Goal: Task Accomplishment & Management: Complete application form

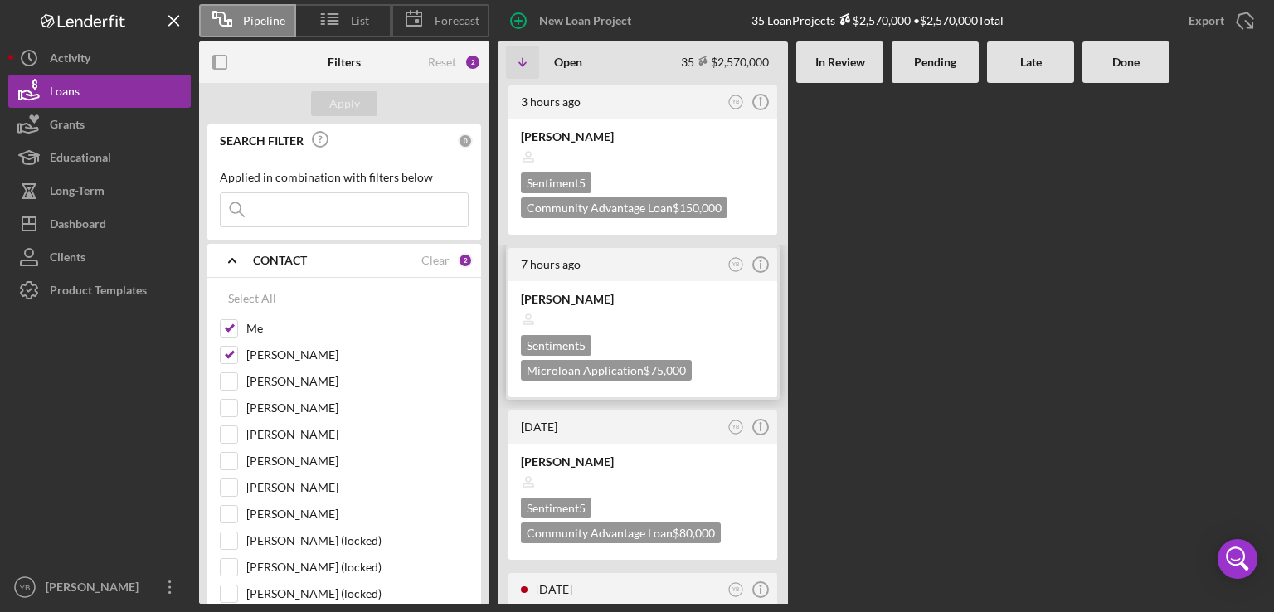
scroll to position [33, 0]
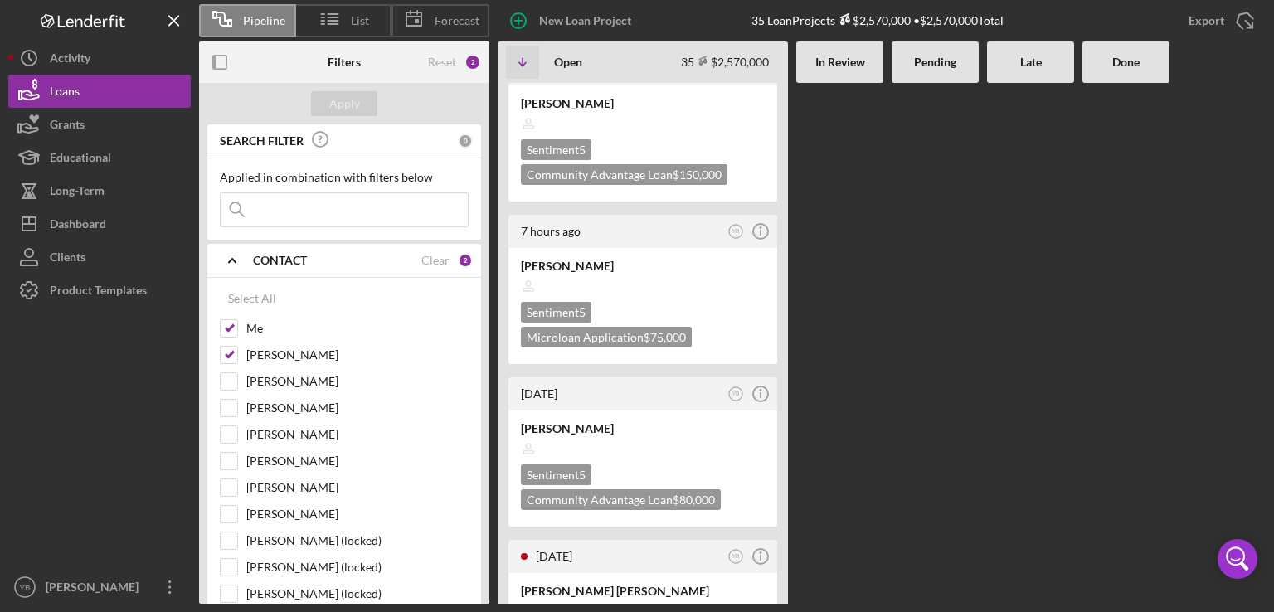
click at [1011, 369] on div at bounding box center [1030, 310] width 87 height 521
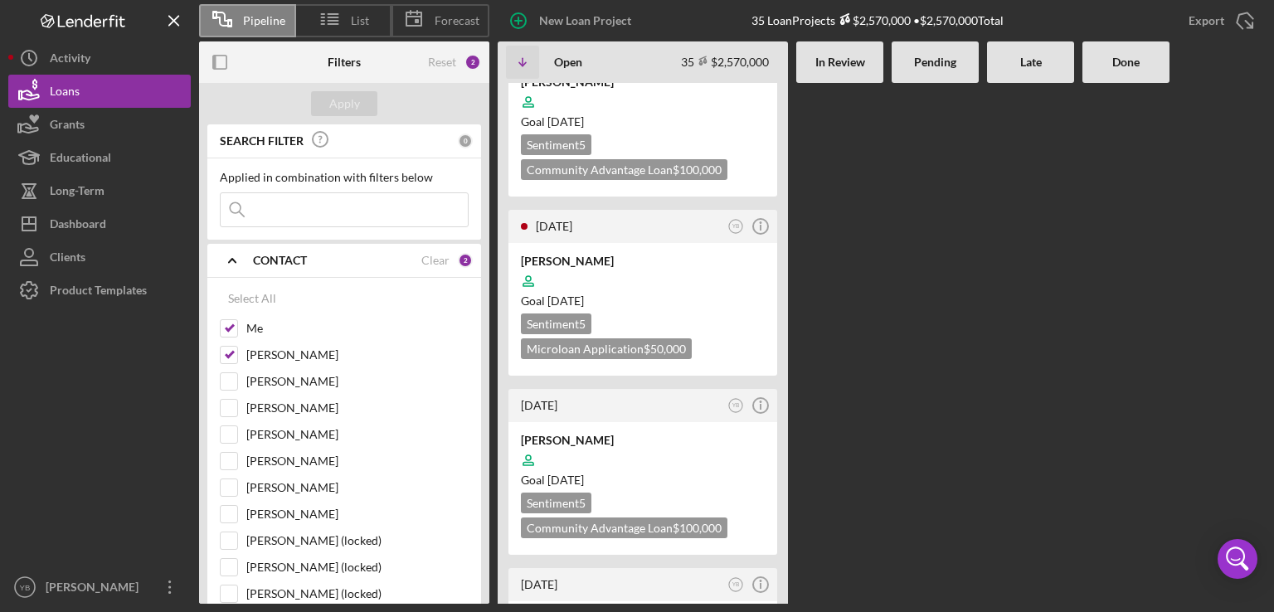
scroll to position [3451, 0]
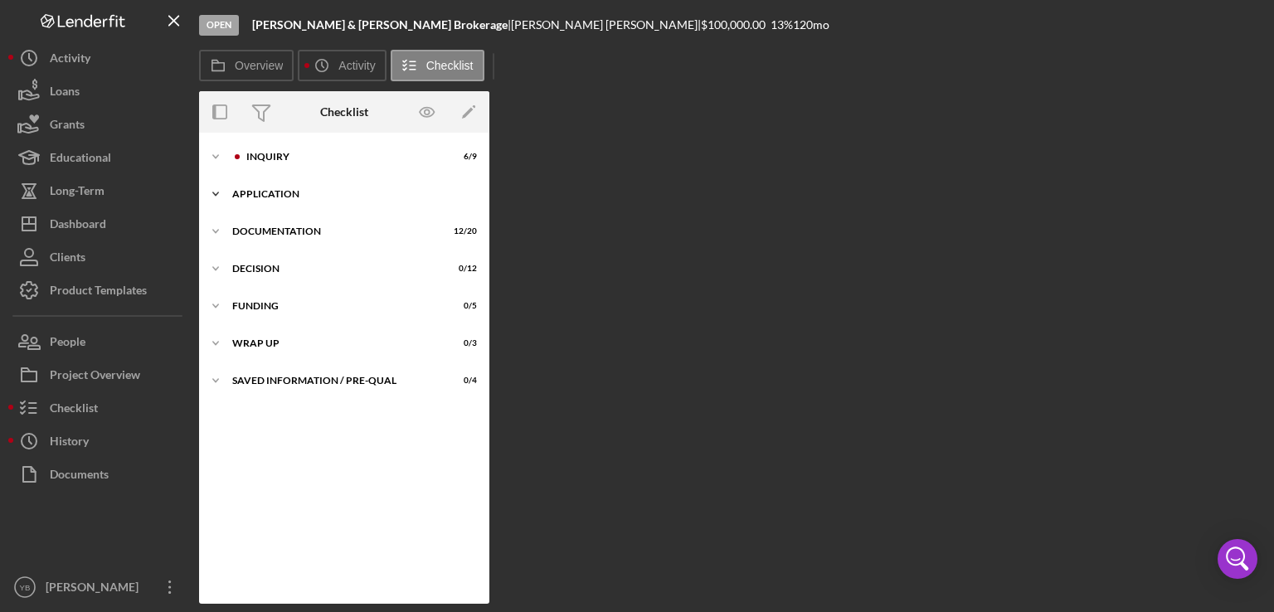
click at [269, 190] on div "Application" at bounding box center [350, 194] width 236 height 10
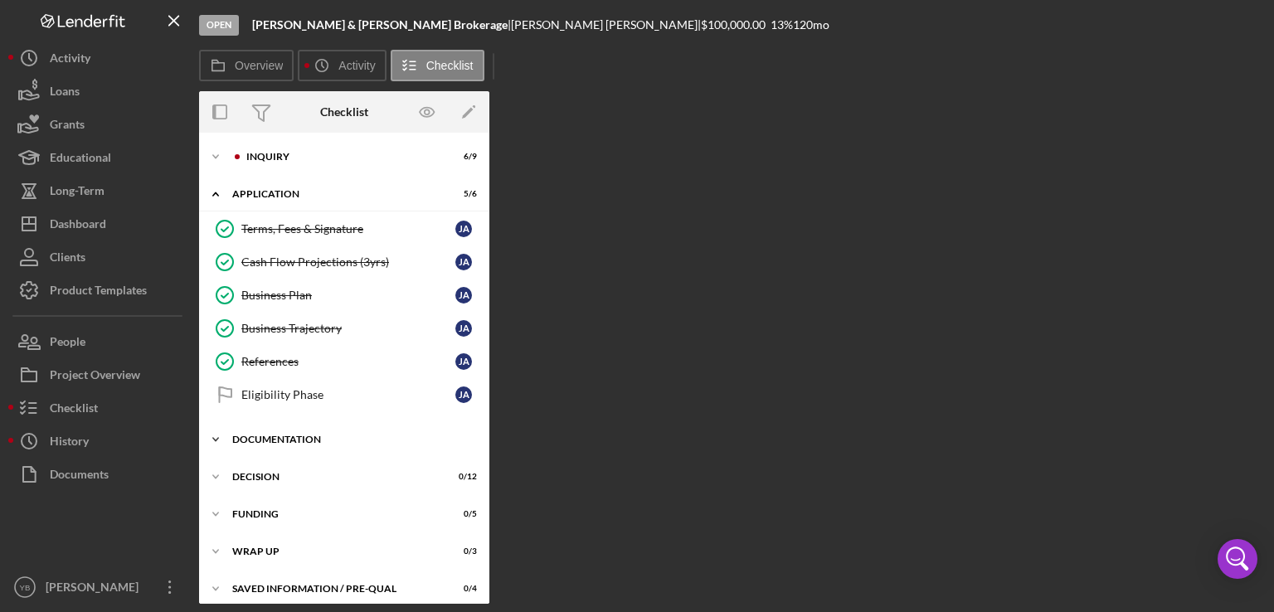
click at [288, 440] on div "Documentation" at bounding box center [350, 440] width 236 height 10
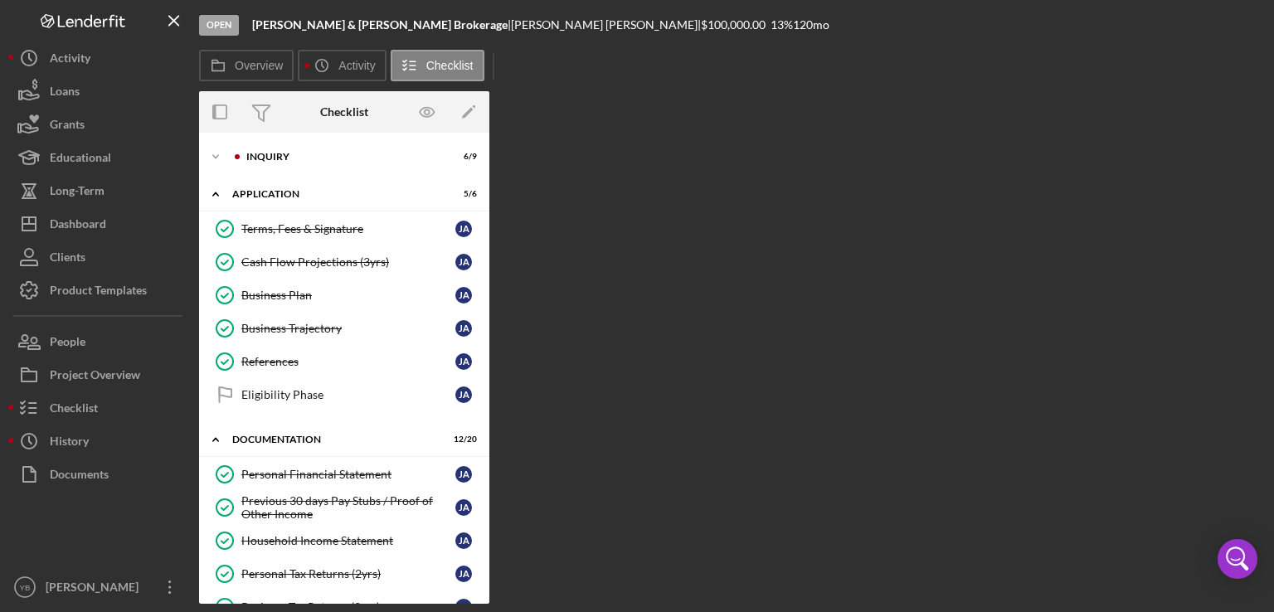
drag, startPoint x: 484, startPoint y: 317, endPoint x: 486, endPoint y: 356, distance: 39.1
click at [486, 356] on div "Icon/Expander Inquiry 6 / 9 Icon/Expander Application 5 / 6 Terms, Fees & Signa…" at bounding box center [344, 368] width 290 height 471
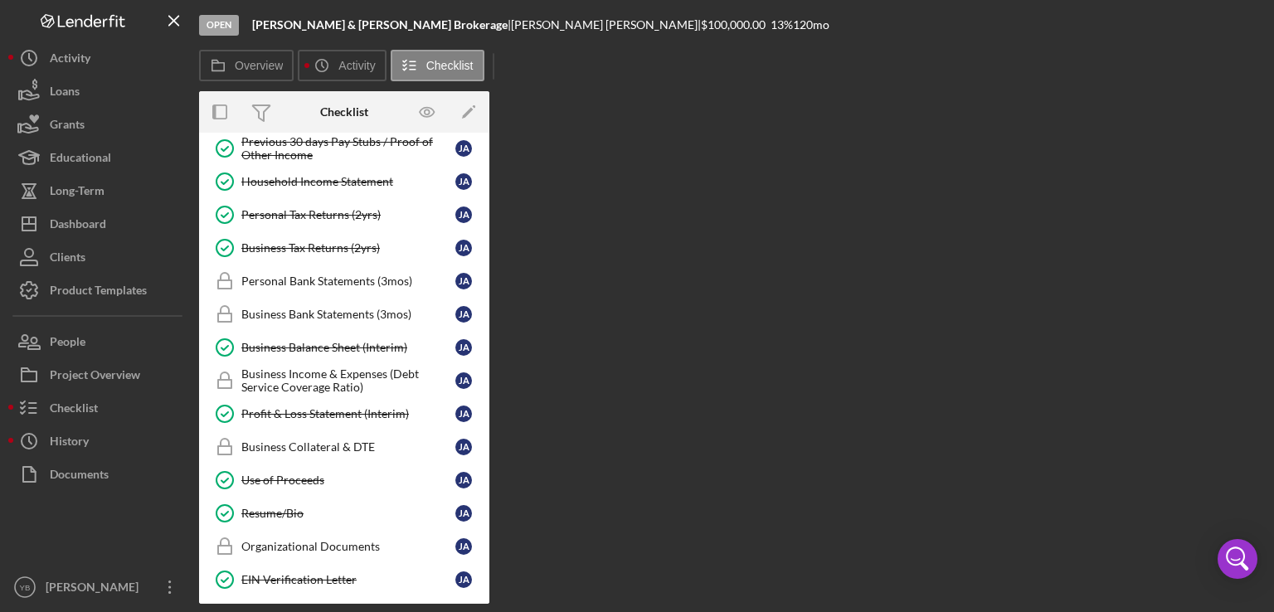
scroll to position [362, 0]
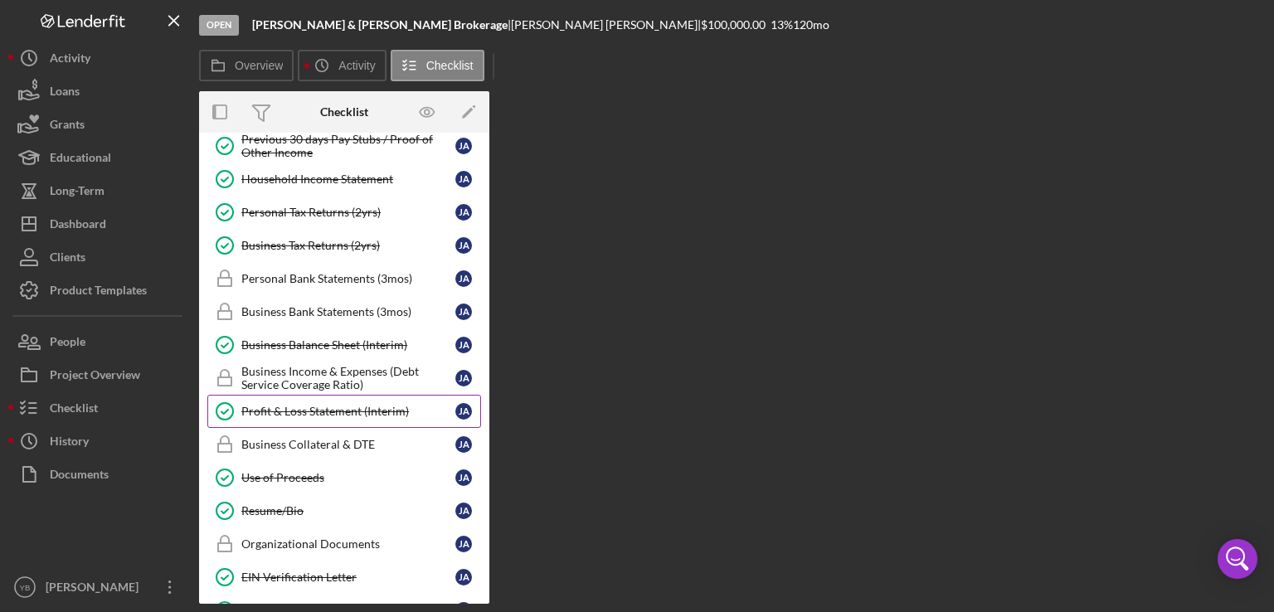
click at [348, 405] on div "Profit & Loss Statement (Interim)" at bounding box center [348, 411] width 214 height 13
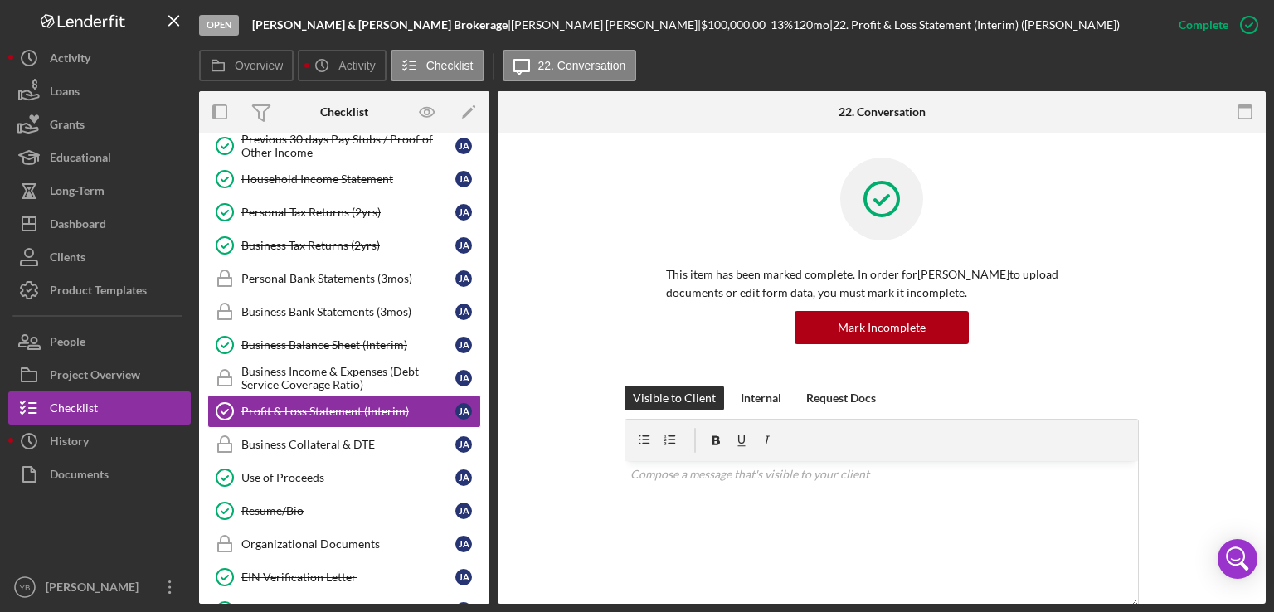
click at [1233, 358] on div "This item has been marked complete. In order for [PERSON_NAME] to upload docume…" at bounding box center [882, 272] width 718 height 228
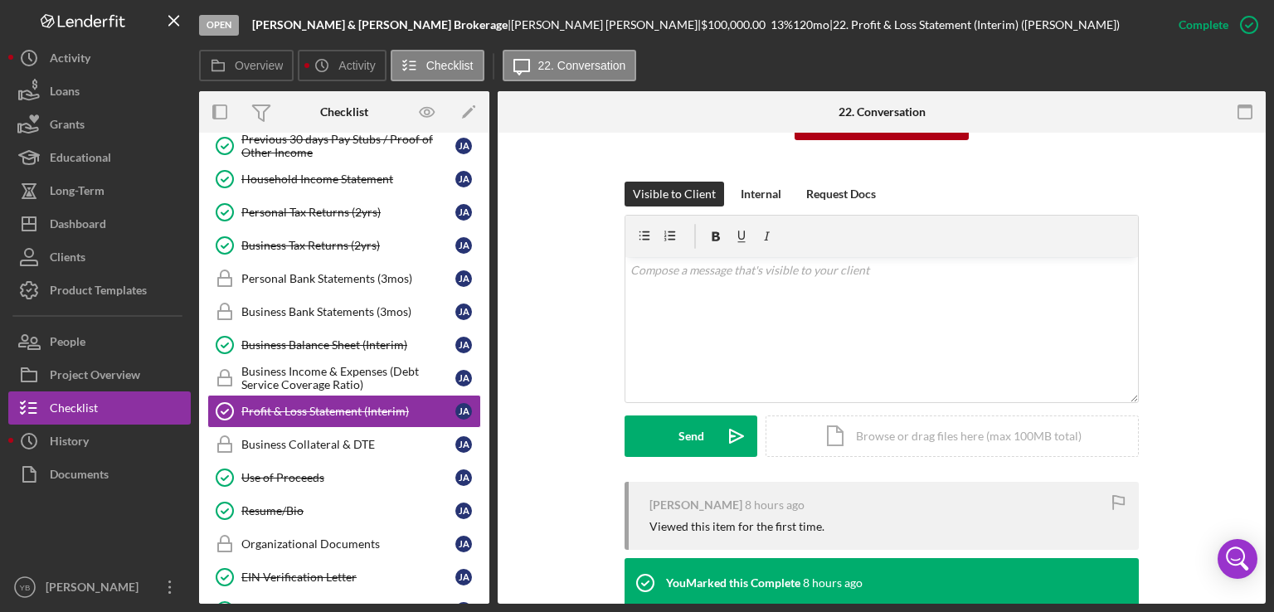
scroll to position [332, 0]
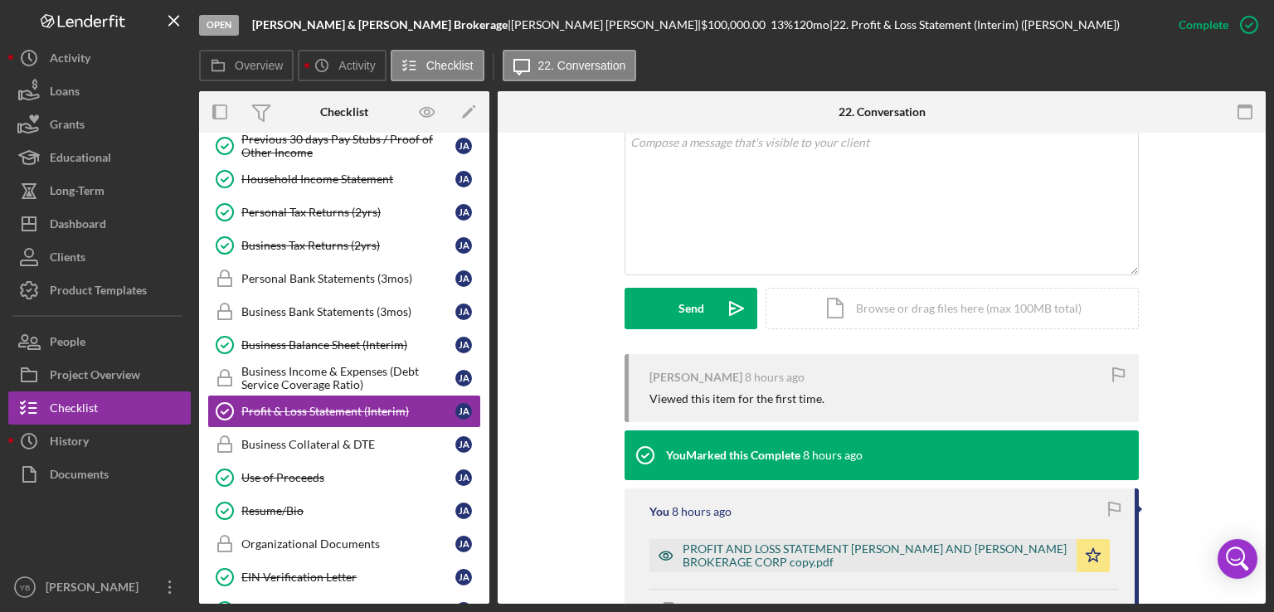
click at [1019, 567] on div "PROFIT AND LOSS STATEMENT [PERSON_NAME] AND [PERSON_NAME] BROKERAGE CORP copy.p…" at bounding box center [876, 556] width 386 height 27
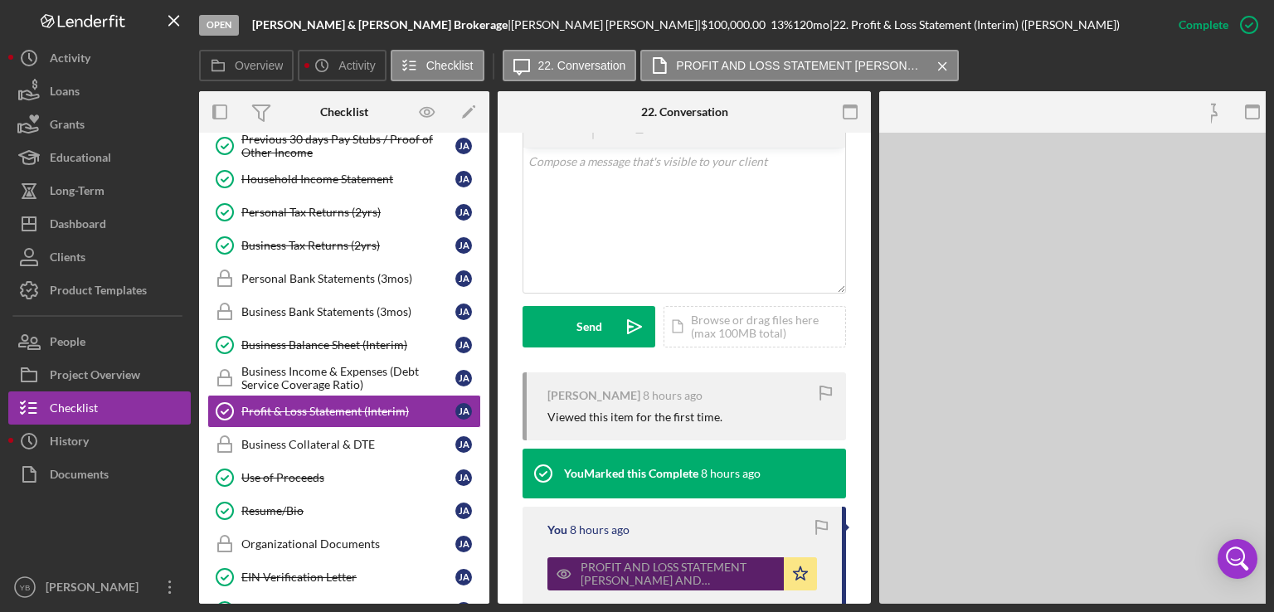
scroll to position [368, 0]
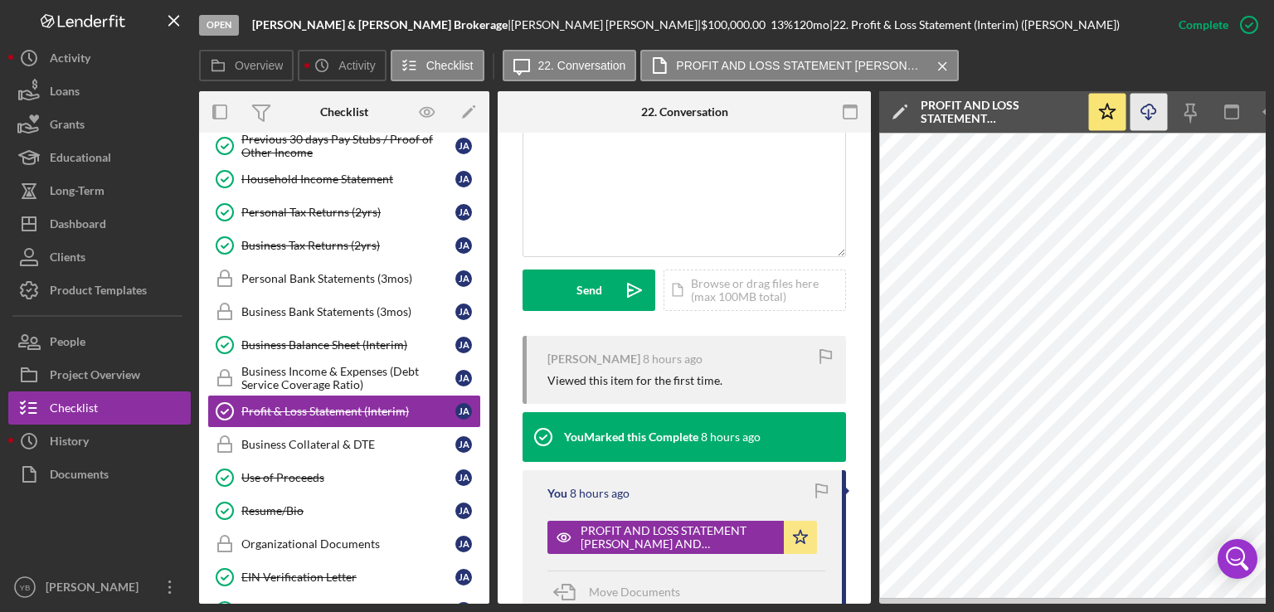
click at [1156, 109] on icon "Icon/Download" at bounding box center [1149, 112] width 37 height 37
click at [1148, 57] on div "Overview Icon/History Activity Checklist Icon/Message 22. Conversation PROFIT A…" at bounding box center [732, 66] width 1067 height 33
drag, startPoint x: 489, startPoint y: 429, endPoint x: 484, endPoint y: 453, distance: 24.6
click at [484, 453] on div "Overview Internal Workflow Stage Open Icon/Dropdown Arrow Archive (can unarchiv…" at bounding box center [732, 347] width 1067 height 513
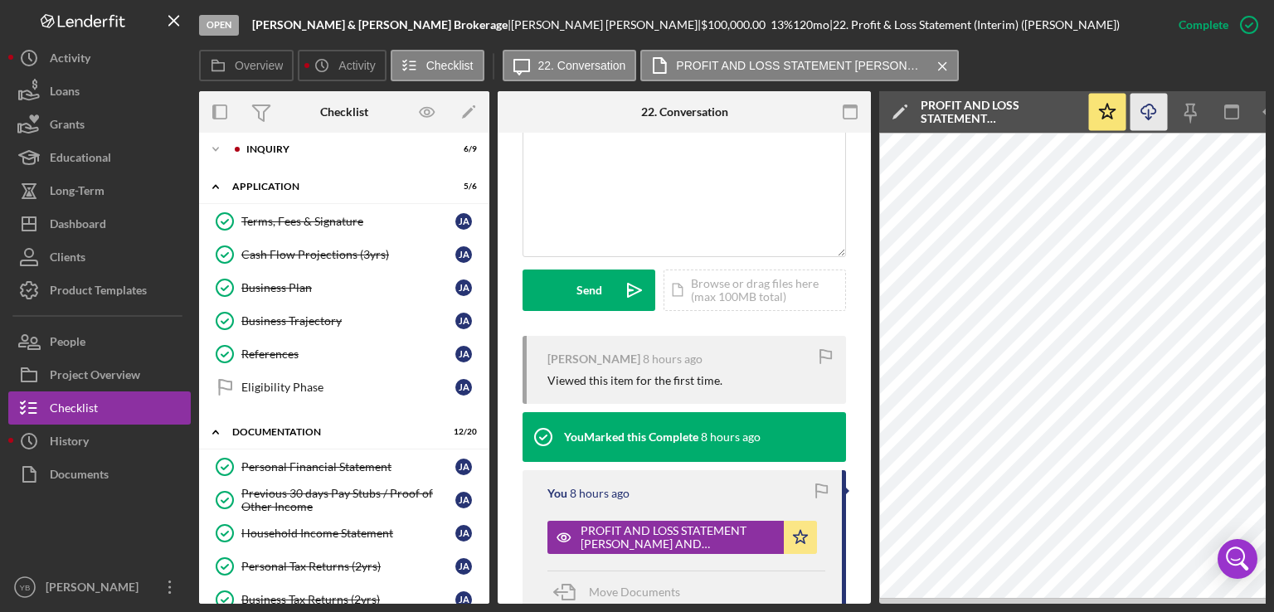
scroll to position [0, 0]
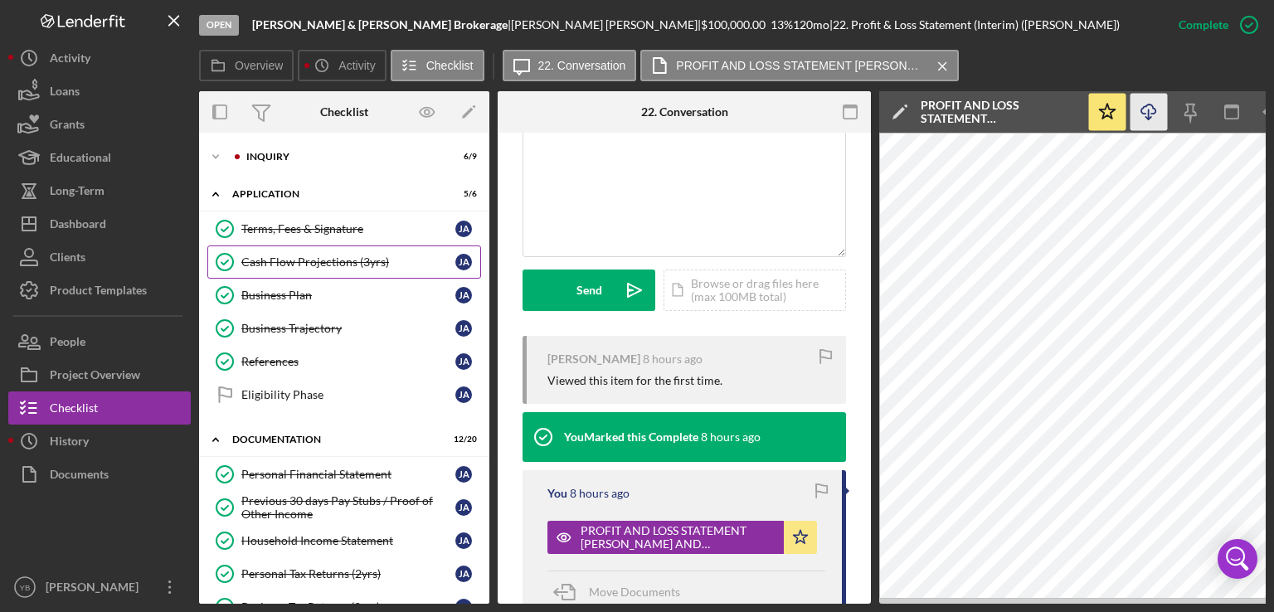
click at [343, 265] on div "Cash Flow Projections (3yrs)" at bounding box center [348, 261] width 214 height 13
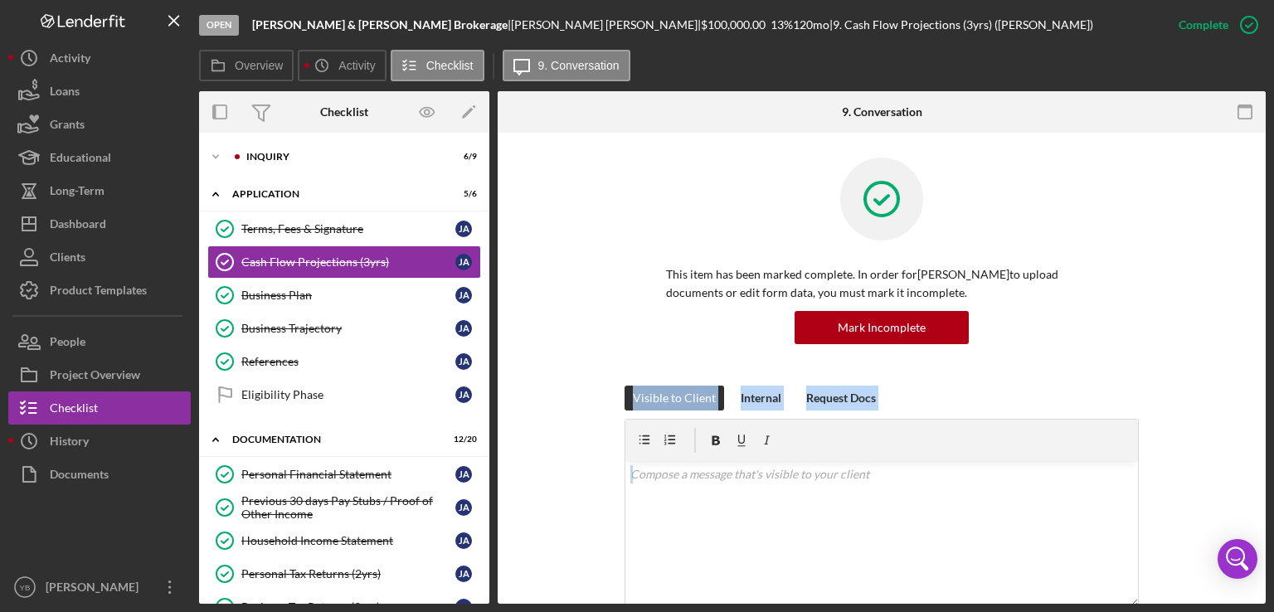
drag, startPoint x: 1258, startPoint y: 334, endPoint x: 1260, endPoint y: 470, distance: 135.2
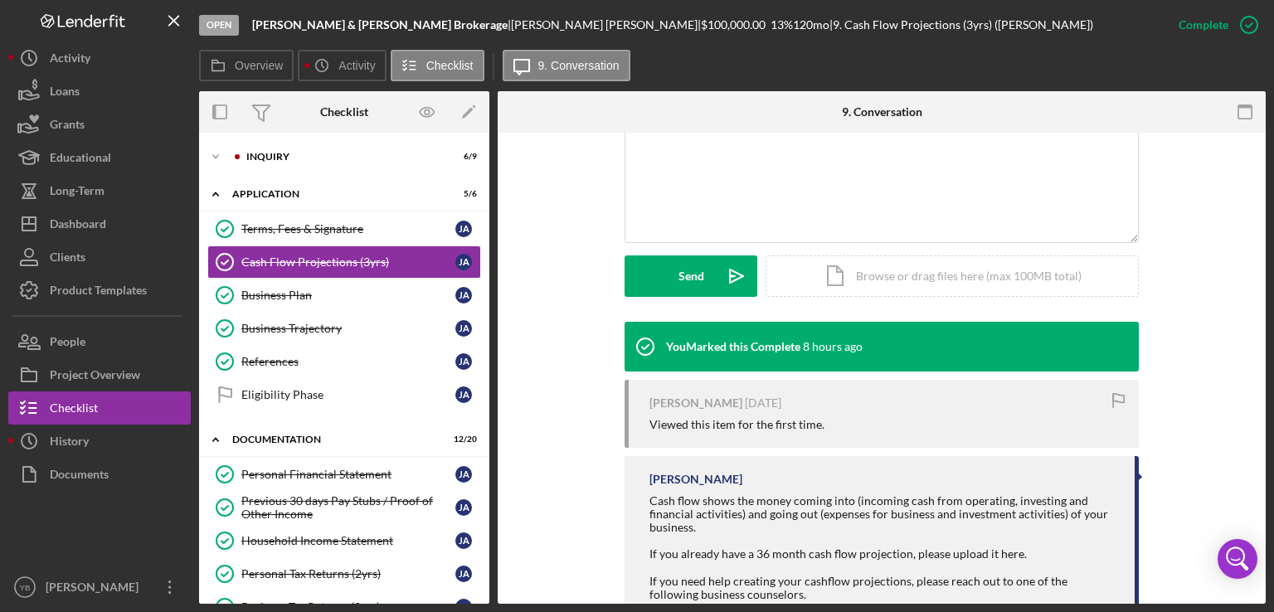
scroll to position [365, 0]
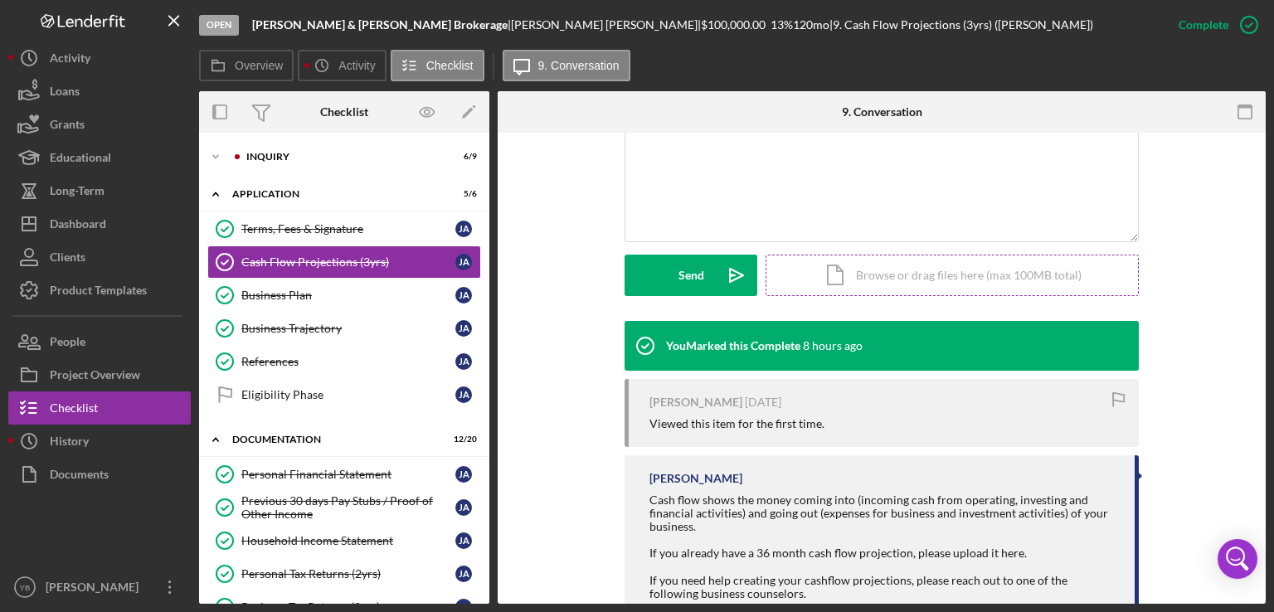
click at [888, 276] on div "Icon/Document Browse or drag files here (max 100MB total) Tap to choose files o…" at bounding box center [952, 275] width 373 height 41
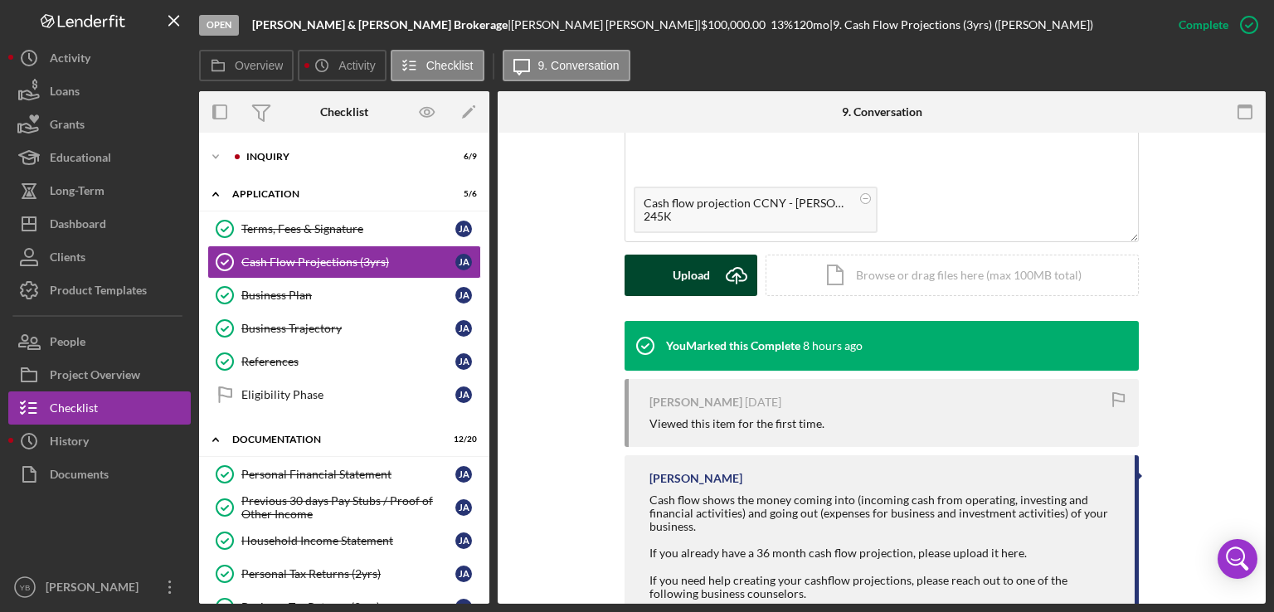
click at [688, 275] on div "Upload" at bounding box center [691, 275] width 37 height 41
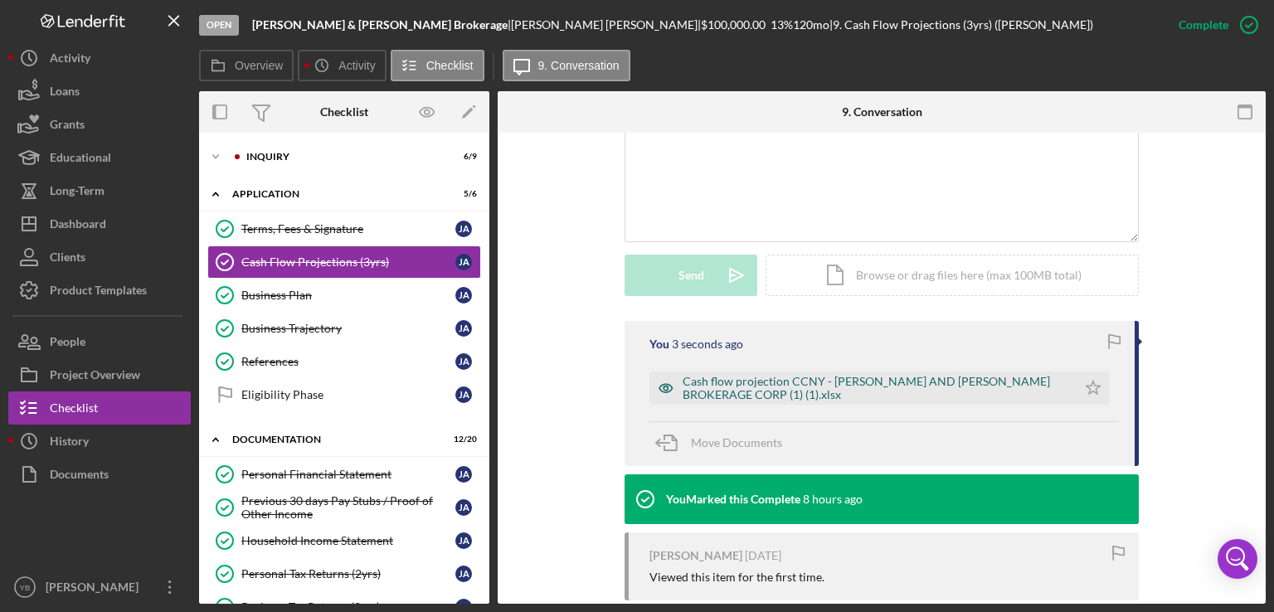
click at [766, 377] on div "Cash flow projection CCNY - [PERSON_NAME] AND [PERSON_NAME] BROKERAGE CORP (1) …" at bounding box center [876, 388] width 386 height 27
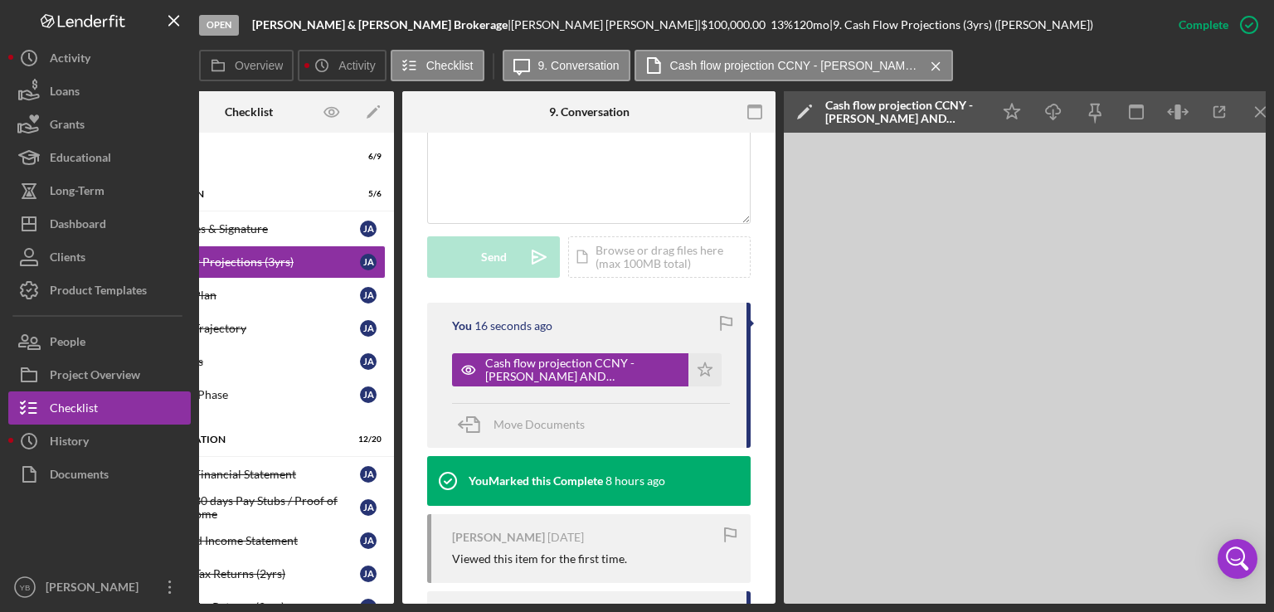
scroll to position [0, 0]
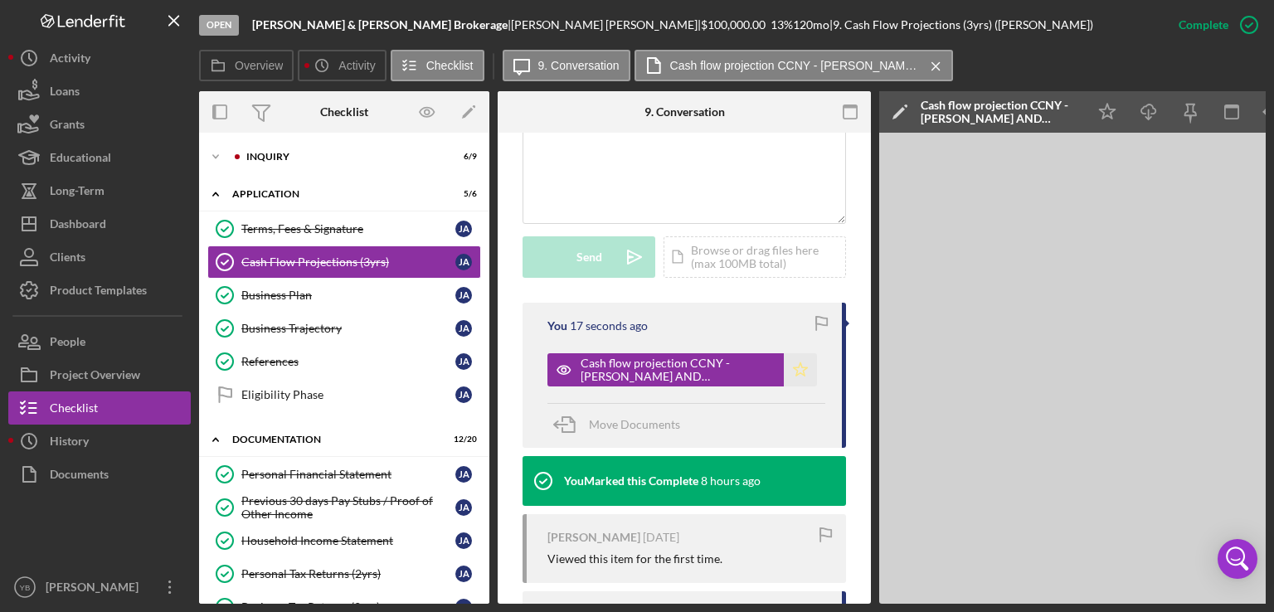
click at [797, 376] on polygon "button" at bounding box center [801, 369] width 14 height 13
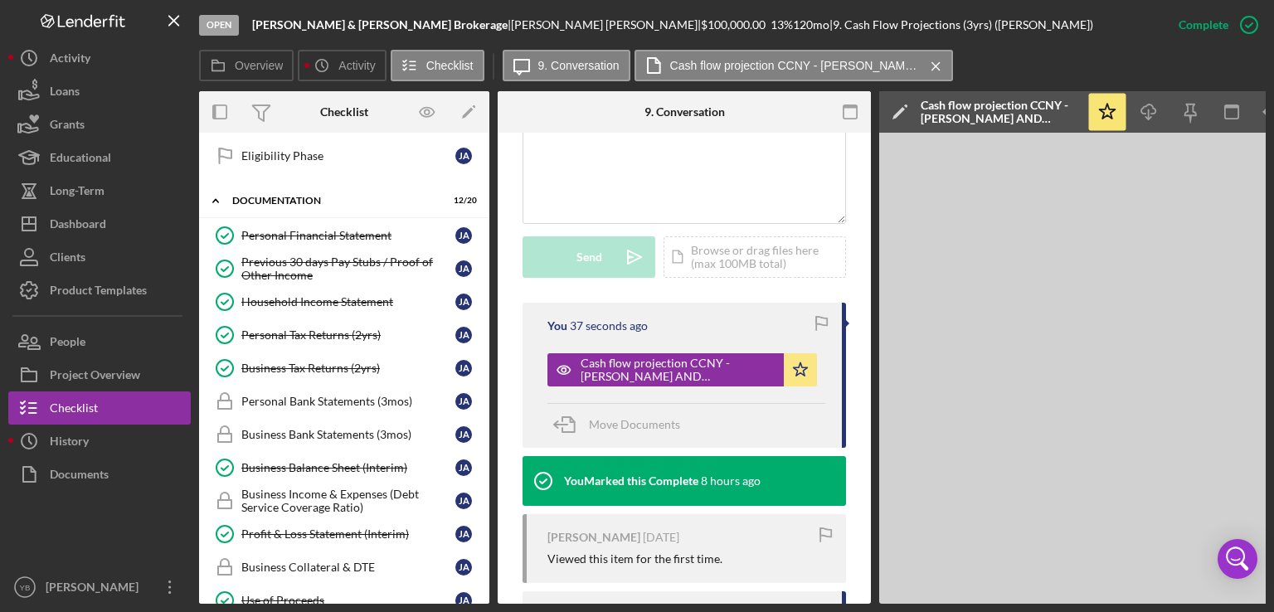
scroll to position [242, 0]
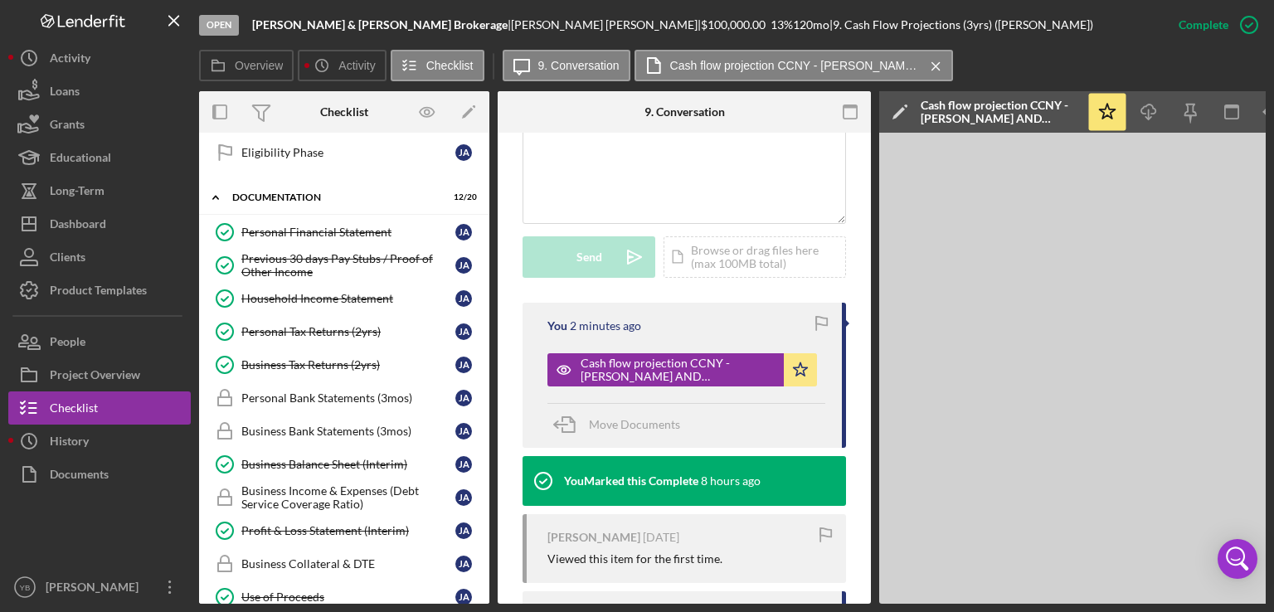
drag, startPoint x: 489, startPoint y: 378, endPoint x: 489, endPoint y: 388, distance: 10.0
click at [489, 388] on div "Overview Internal Workflow Stage Open Icon/Dropdown Arrow Archive (can unarchiv…" at bounding box center [732, 347] width 1067 height 513
click at [352, 417] on link "Business Bank Statements (3mos) Business Bank Statements (3mos) [PERSON_NAME]" at bounding box center [344, 431] width 274 height 33
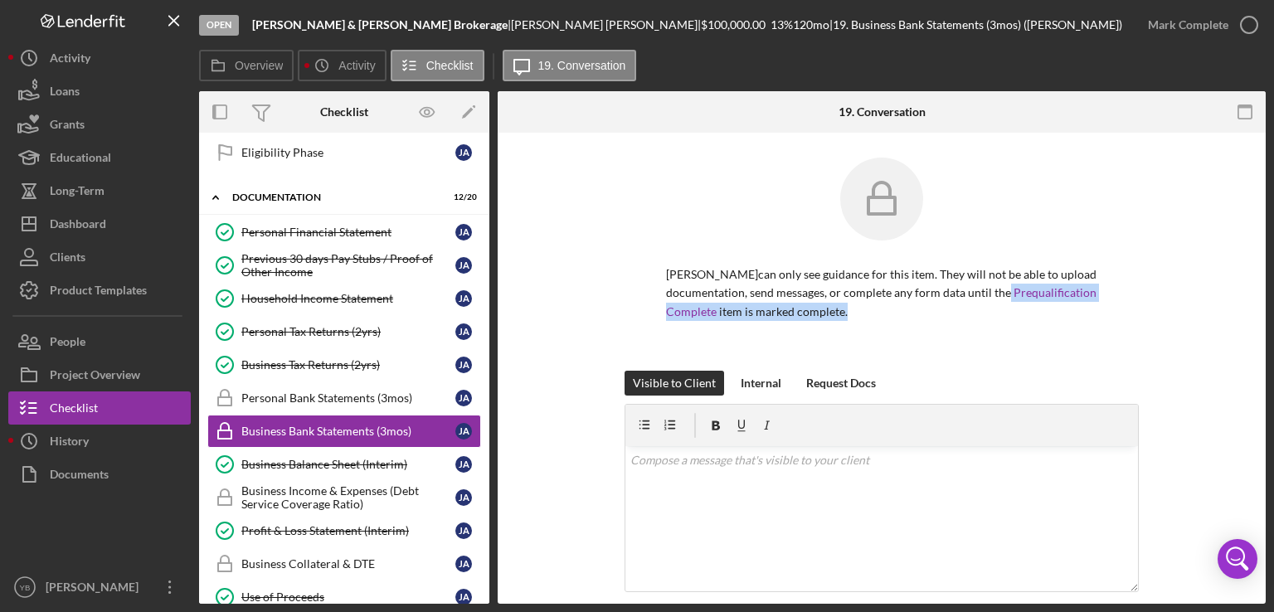
drag, startPoint x: 1271, startPoint y: 285, endPoint x: 1227, endPoint y: 353, distance: 80.3
click at [1227, 353] on div "Open [PERSON_NAME] & [PERSON_NAME] | [PERSON_NAME] | $100,000.00 13 % 120 mo | …" at bounding box center [637, 306] width 1274 height 612
click at [1227, 353] on div "[PERSON_NAME] can only see guidance for this item. They will not be able to upl…" at bounding box center [882, 264] width 718 height 213
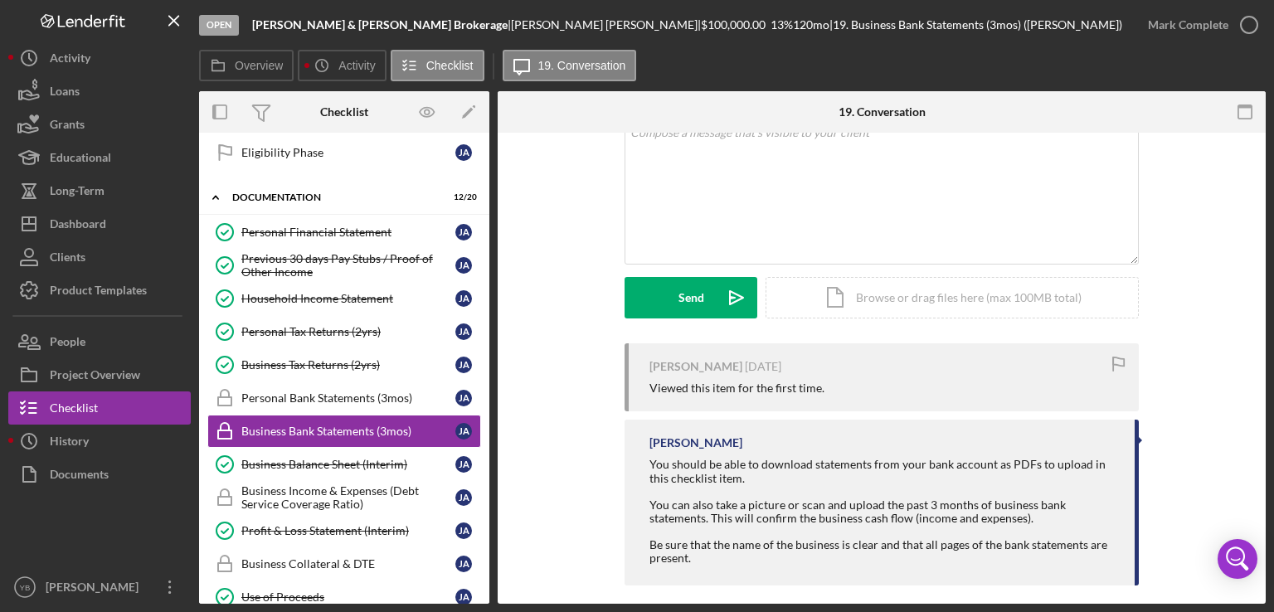
scroll to position [332, 0]
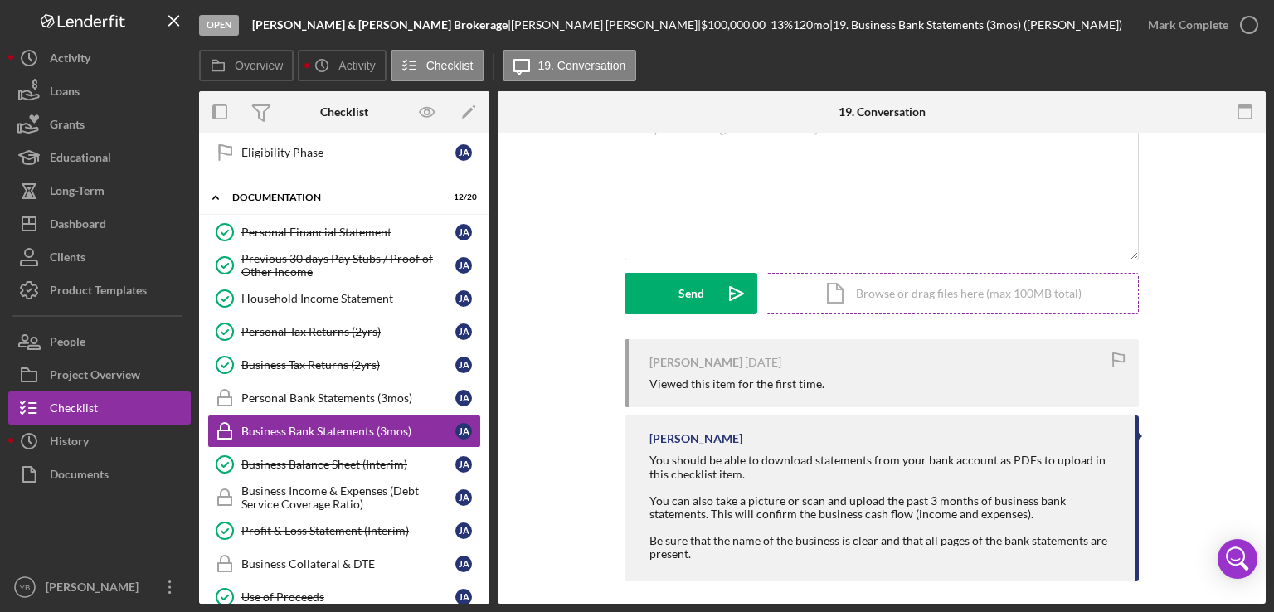
click at [992, 300] on div "Icon/Document Browse or drag files here (max 100MB total) Tap to choose files o…" at bounding box center [952, 293] width 373 height 41
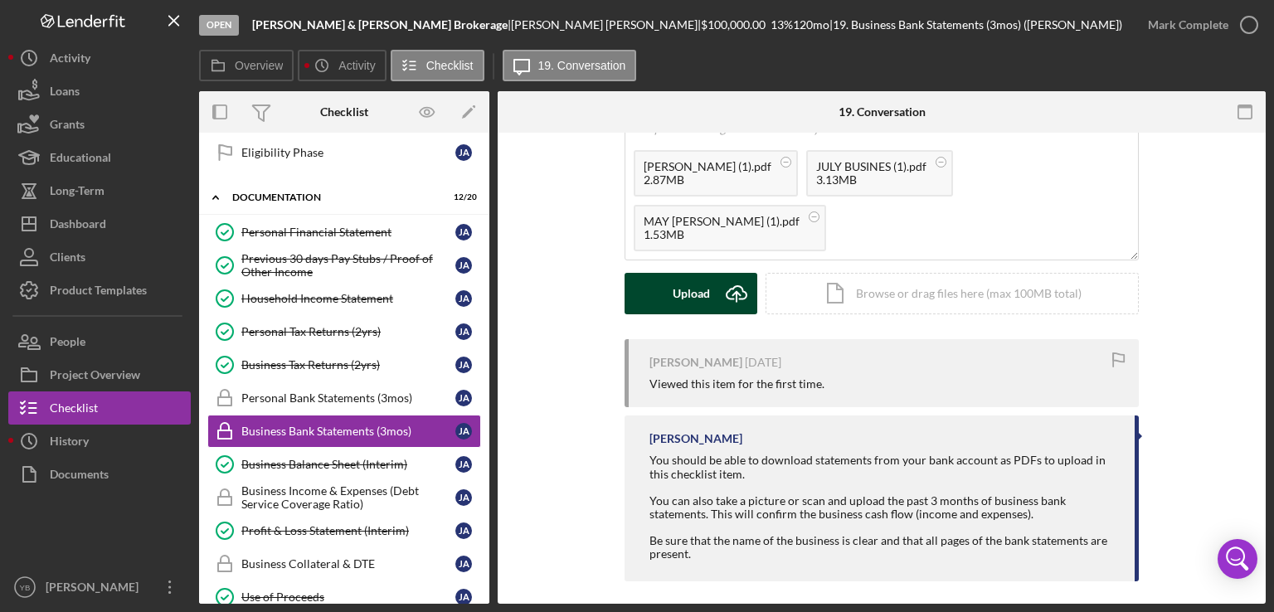
click at [674, 305] on div "Upload" at bounding box center [691, 293] width 37 height 41
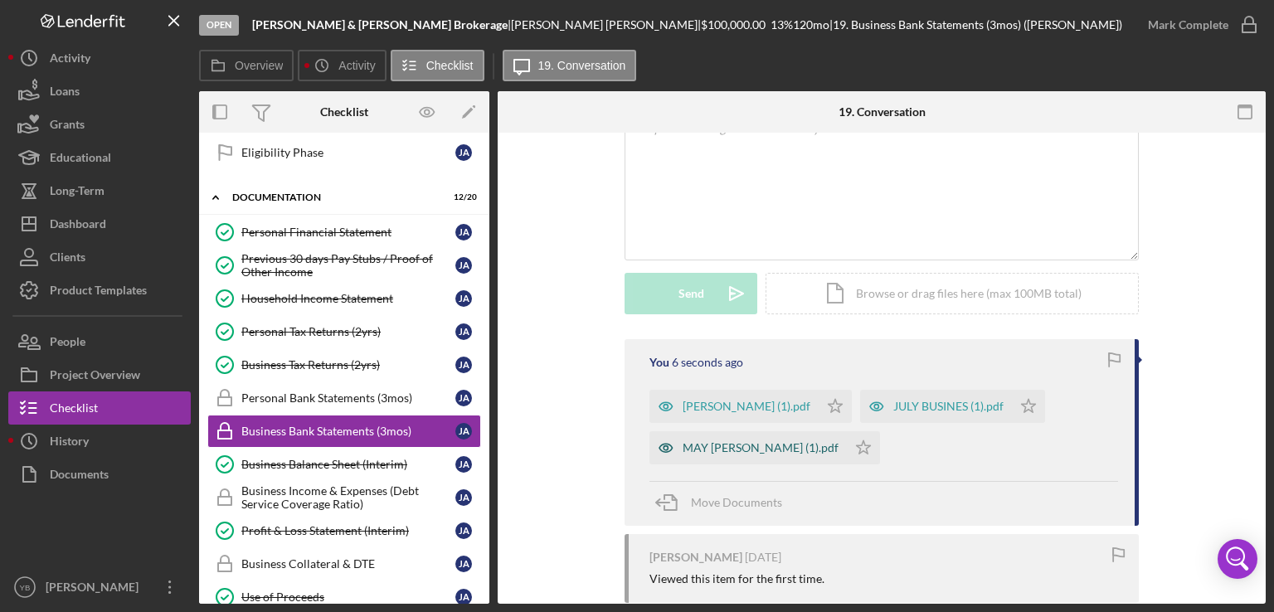
click at [742, 455] on div "MAY [PERSON_NAME] (1).pdf" at bounding box center [748, 447] width 197 height 33
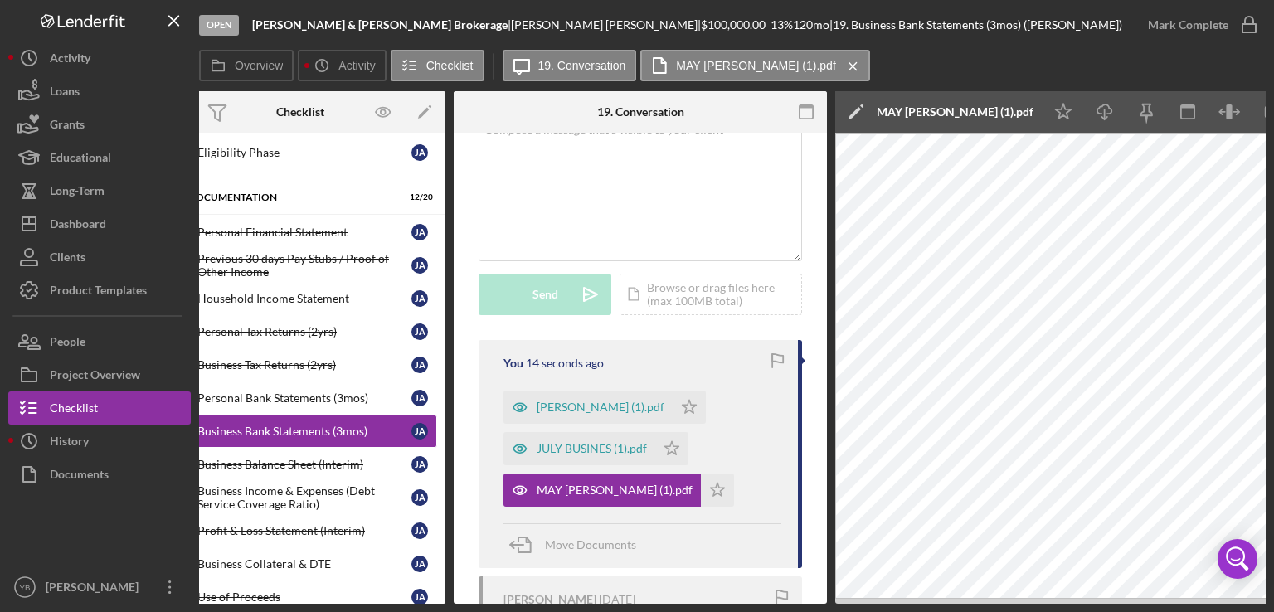
scroll to position [0, 110]
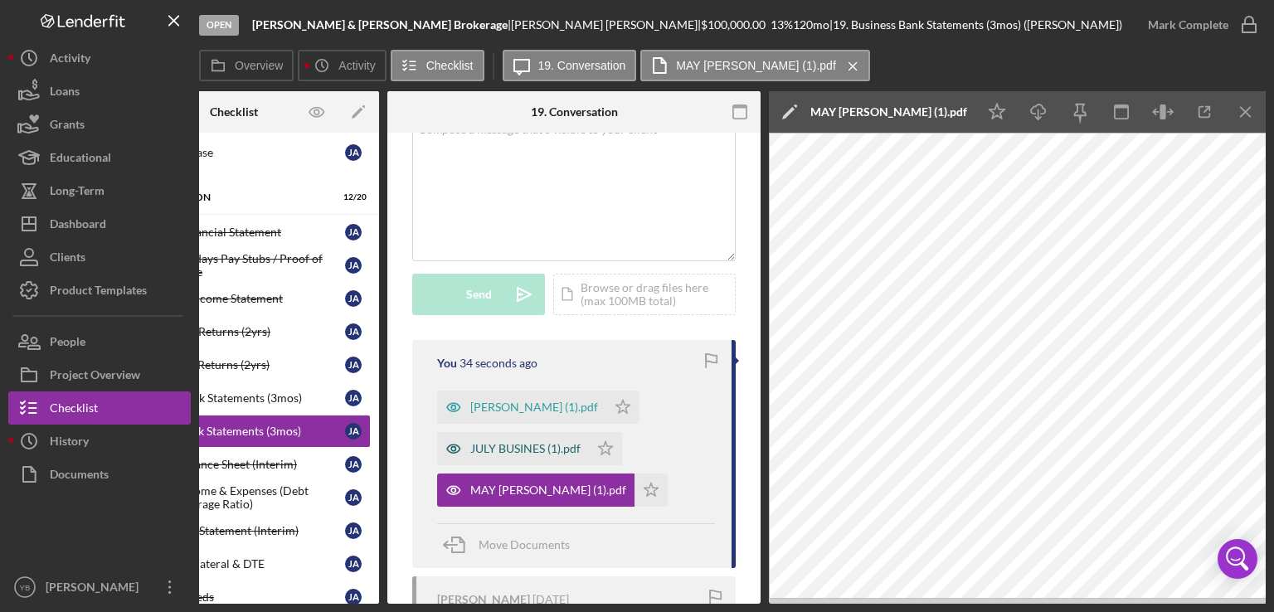
click at [517, 450] on div "JULY BUSINES (1).pdf" at bounding box center [525, 448] width 110 height 13
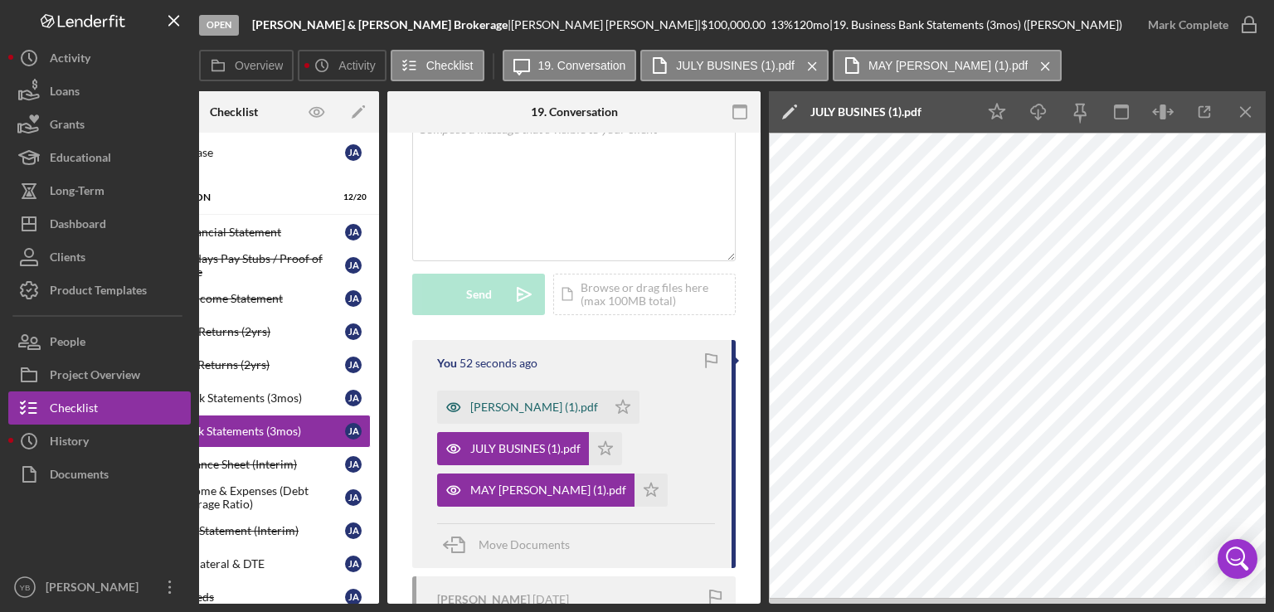
click at [543, 408] on div "[PERSON_NAME] (1).pdf" at bounding box center [534, 407] width 128 height 13
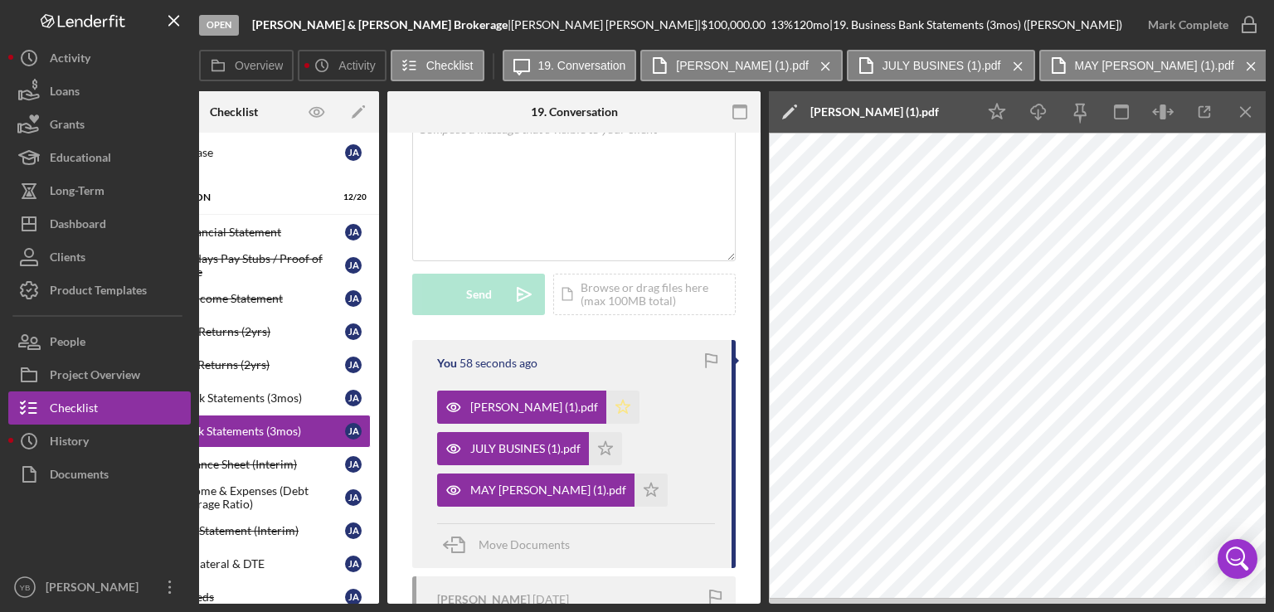
click at [606, 405] on icon "Icon/Star" at bounding box center [622, 407] width 33 height 33
click at [606, 450] on icon "Icon/Star" at bounding box center [605, 448] width 33 height 33
click at [645, 495] on polygon "button" at bounding box center [652, 489] width 14 height 13
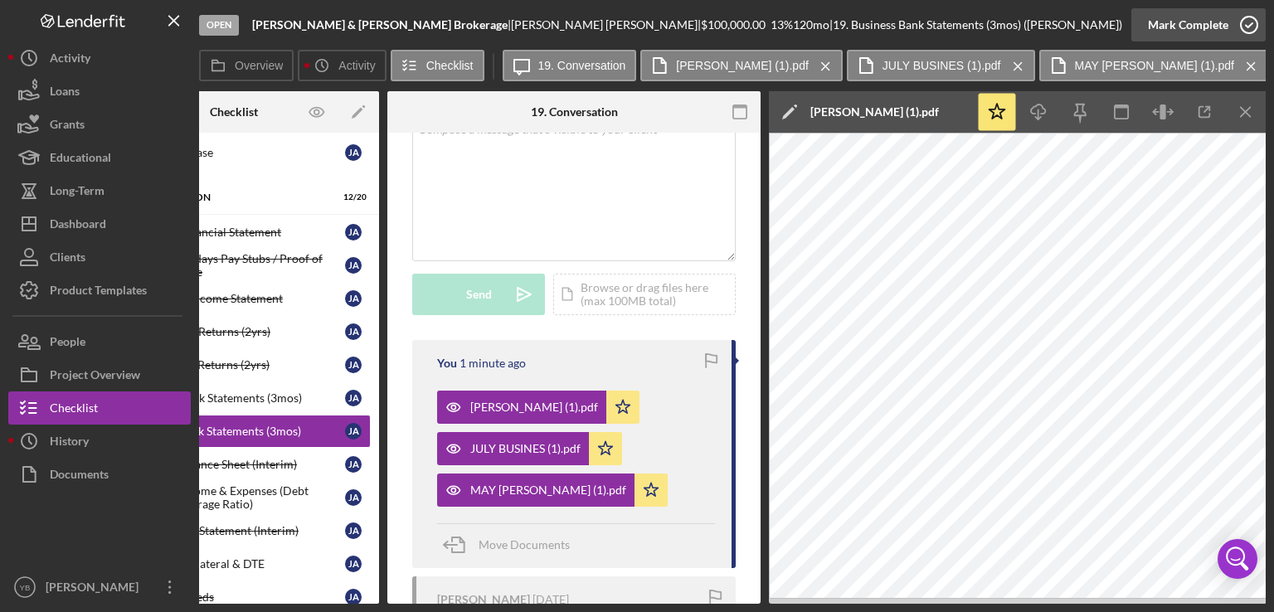
click at [1231, 22] on icon "button" at bounding box center [1249, 24] width 41 height 41
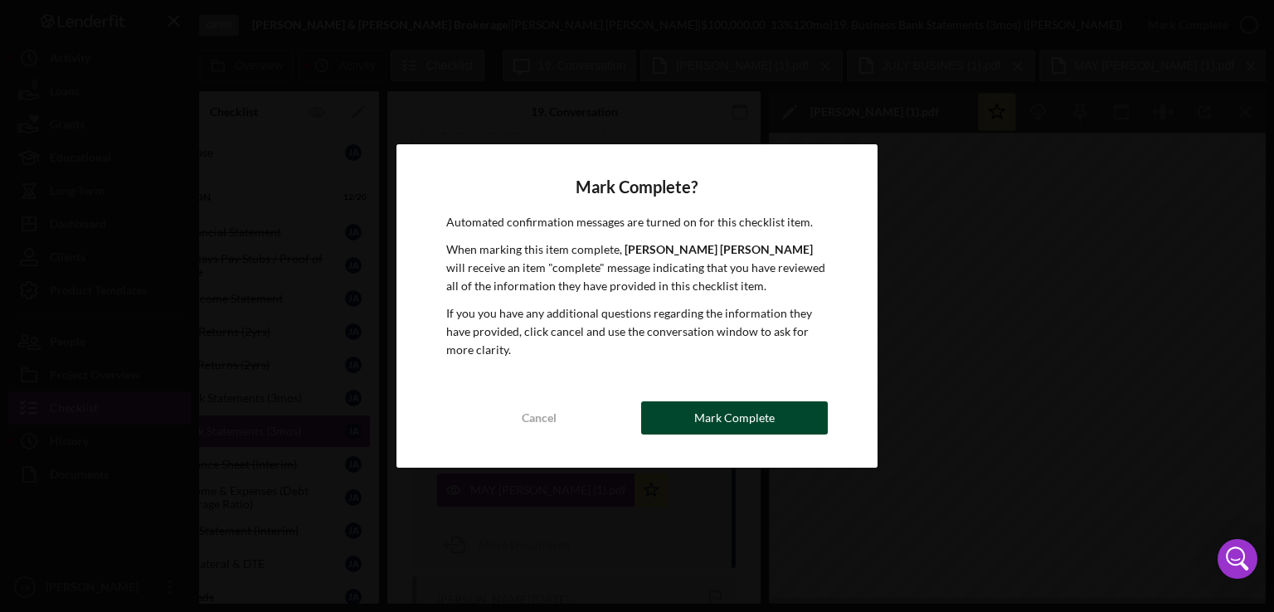
click at [752, 415] on div "Mark Complete" at bounding box center [734, 417] width 80 height 33
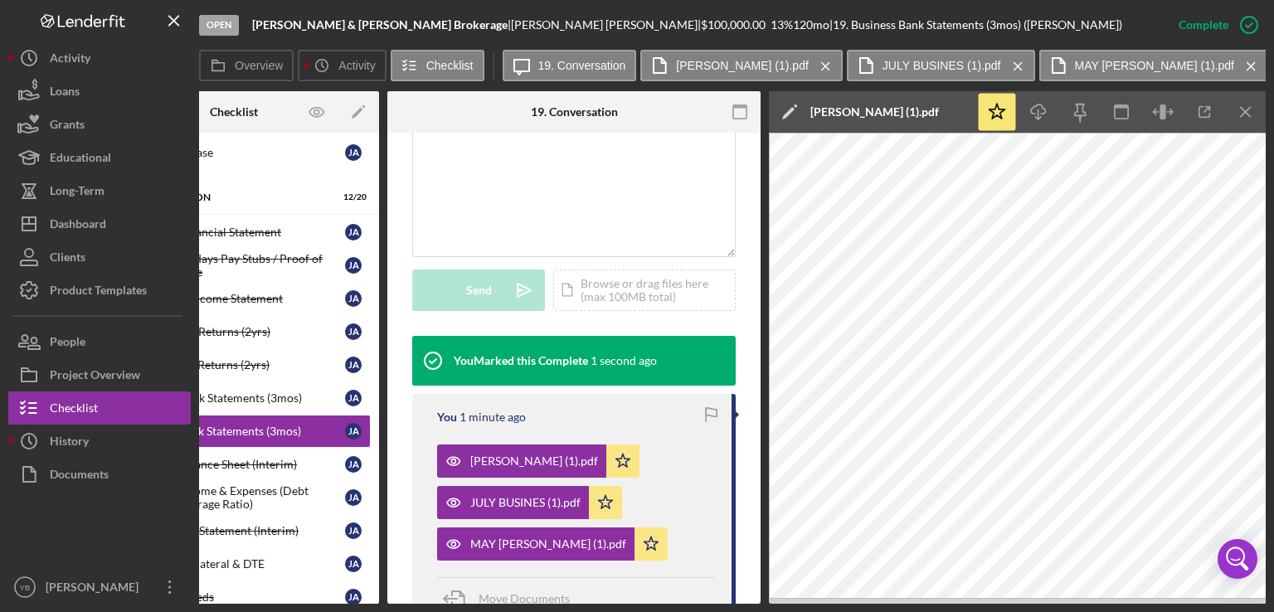
scroll to position [383, 0]
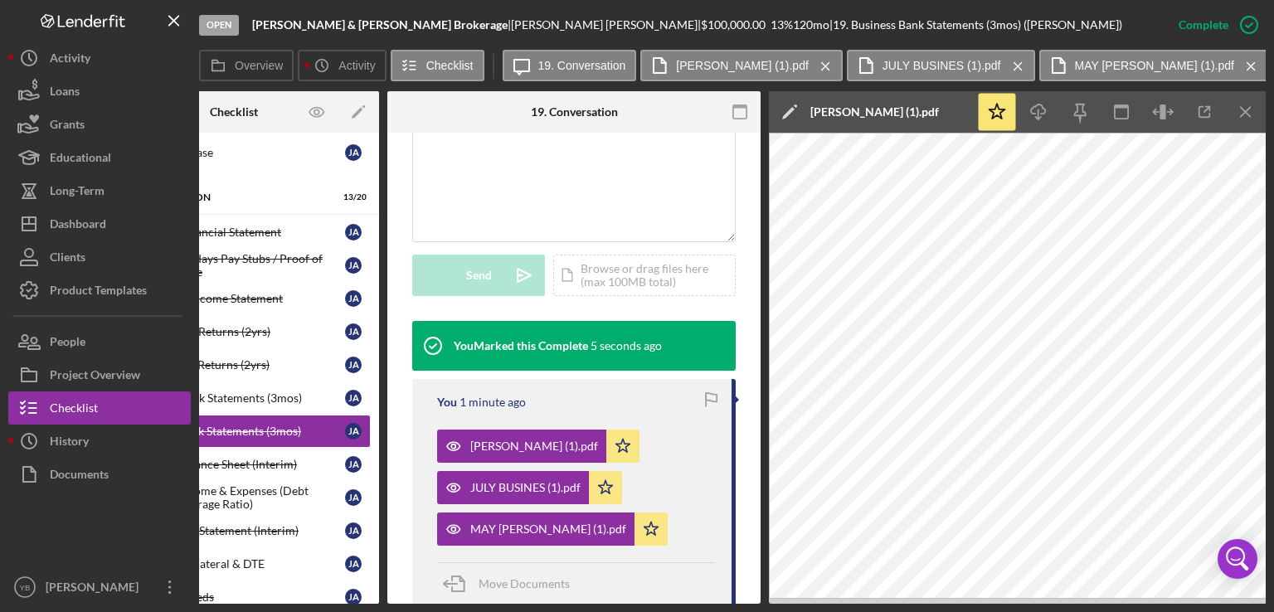
drag, startPoint x: 331, startPoint y: 604, endPoint x: 299, endPoint y: 604, distance: 32.4
click at [299, 604] on div "Open [PERSON_NAME] & [PERSON_NAME] | [PERSON_NAME] | $100,000.00 13 % 120 mo | …" at bounding box center [637, 306] width 1274 height 612
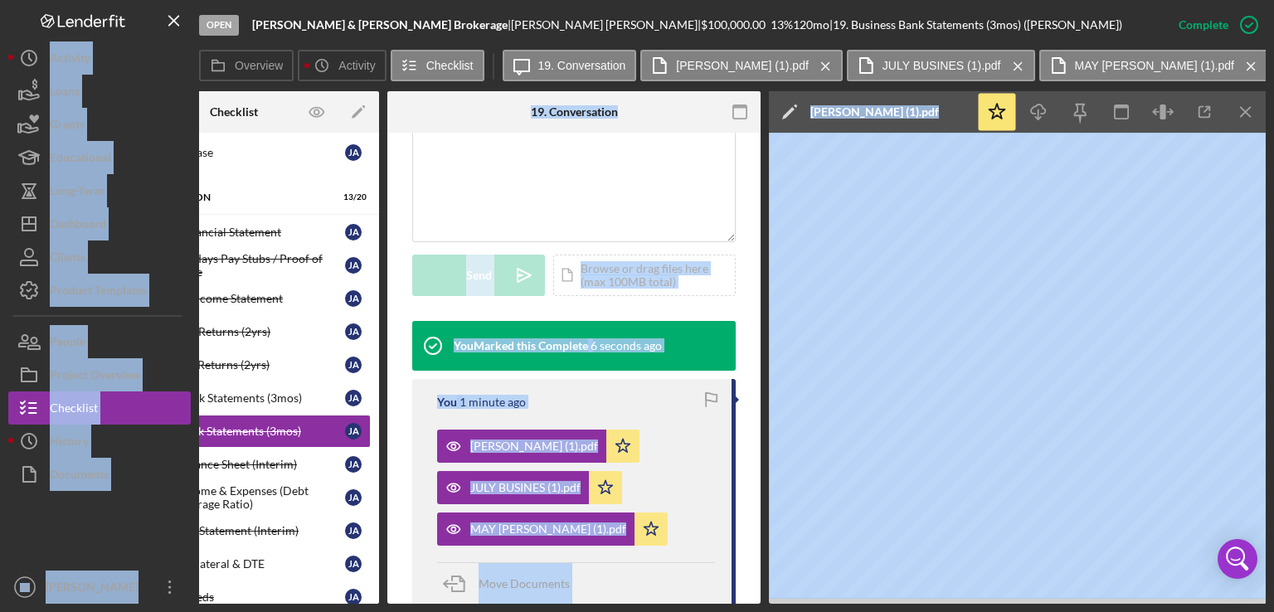
drag, startPoint x: 299, startPoint y: 604, endPoint x: 207, endPoint y: 615, distance: 91.9
click at [207, 611] on html "Open [PERSON_NAME] & [PERSON_NAME] | [PERSON_NAME] | $100,000.00 13 % 120 mo | …" at bounding box center [637, 306] width 1274 height 612
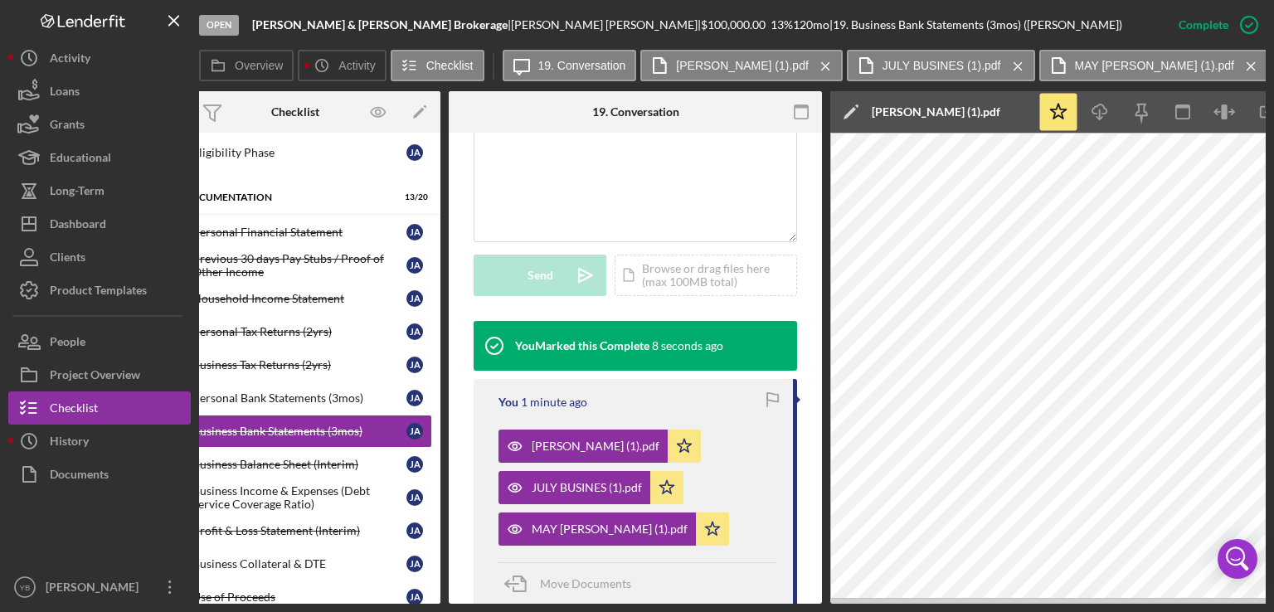
scroll to position [0, 0]
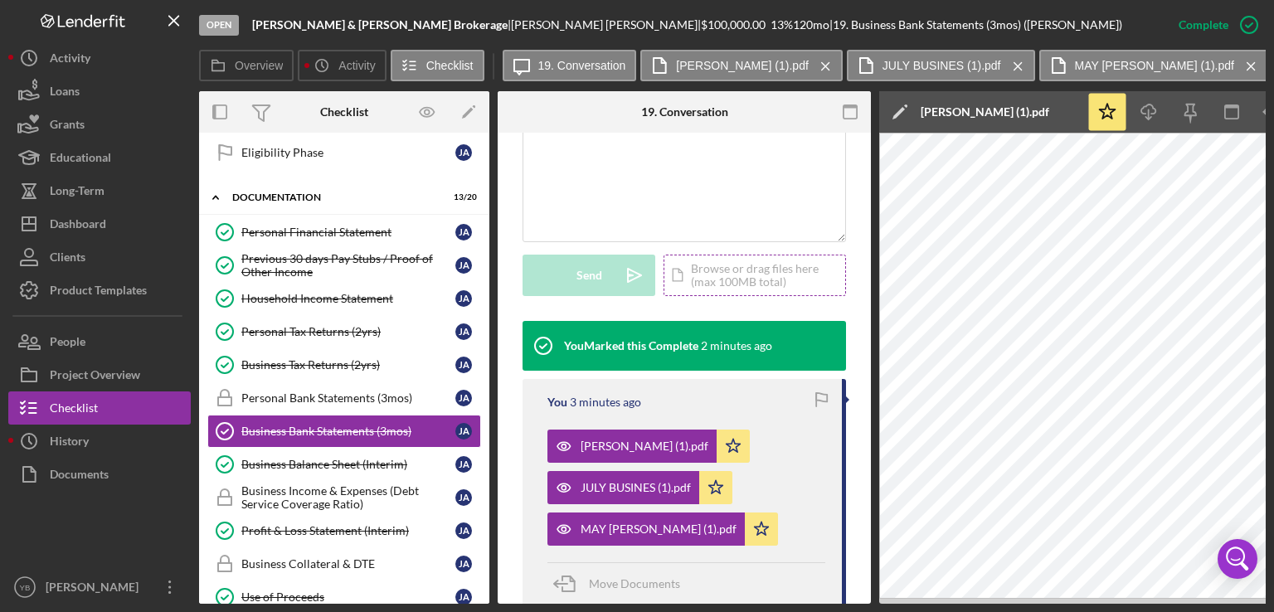
click at [701, 294] on div "Icon/Document Browse or drag files here (max 100MB total) Tap to choose files o…" at bounding box center [755, 275] width 182 height 41
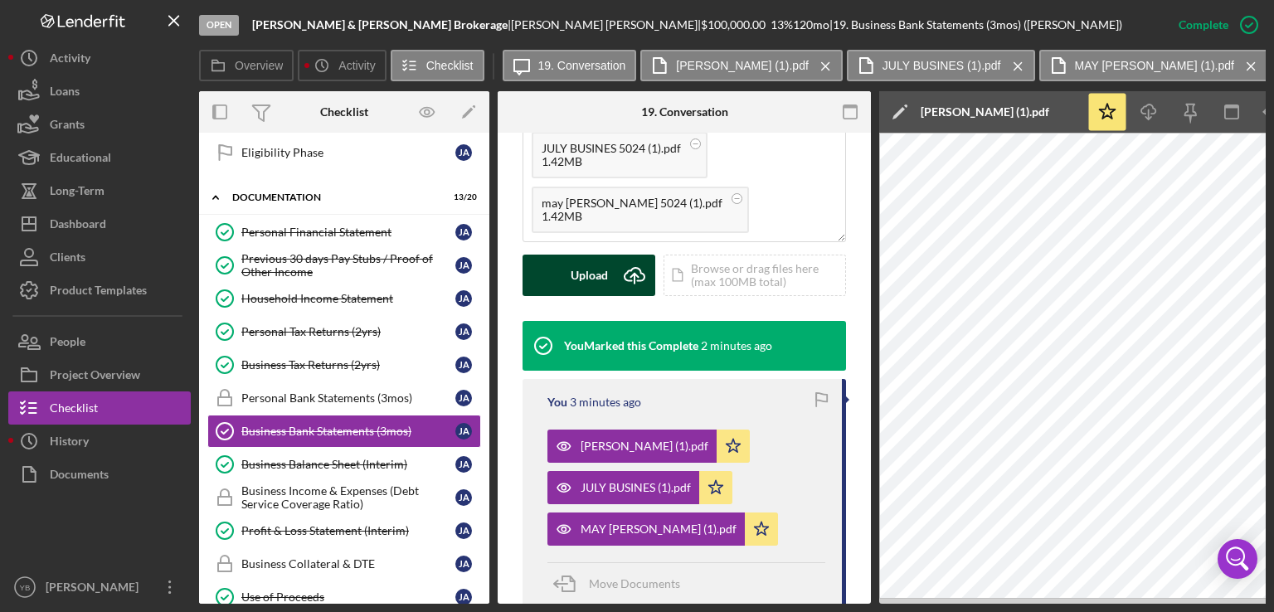
click at [580, 296] on div "Upload" at bounding box center [589, 275] width 37 height 41
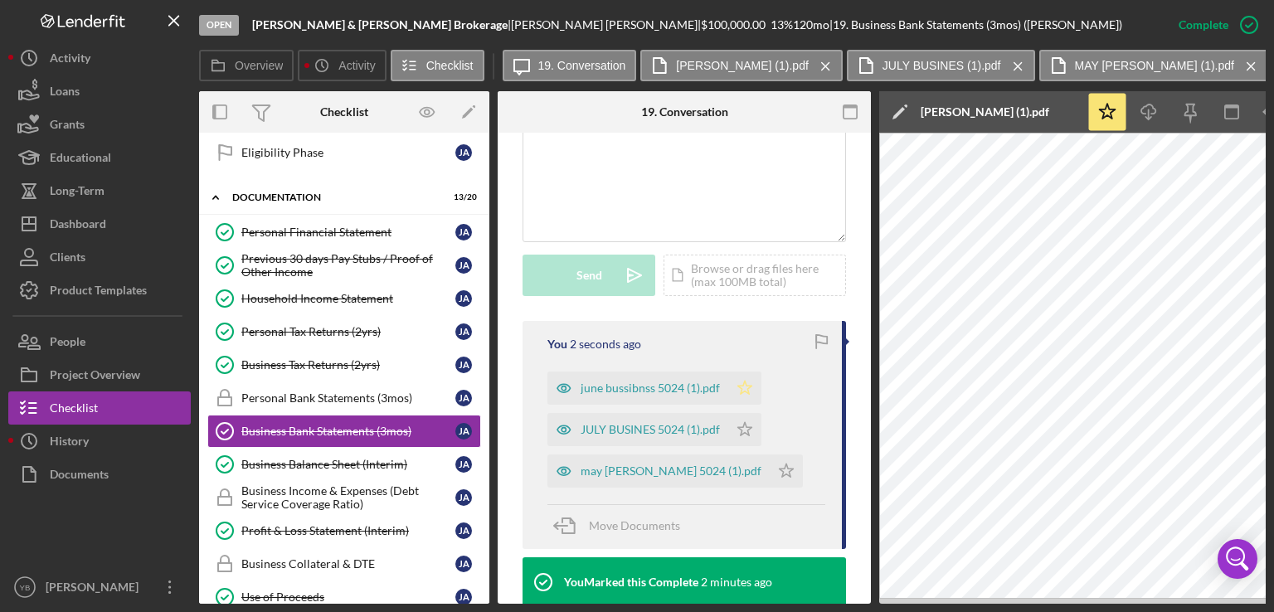
click at [747, 399] on icon "Icon/Star" at bounding box center [744, 388] width 33 height 33
click at [743, 446] on icon "Icon/Star" at bounding box center [744, 429] width 33 height 33
click at [780, 477] on polygon "button" at bounding box center [787, 470] width 14 height 13
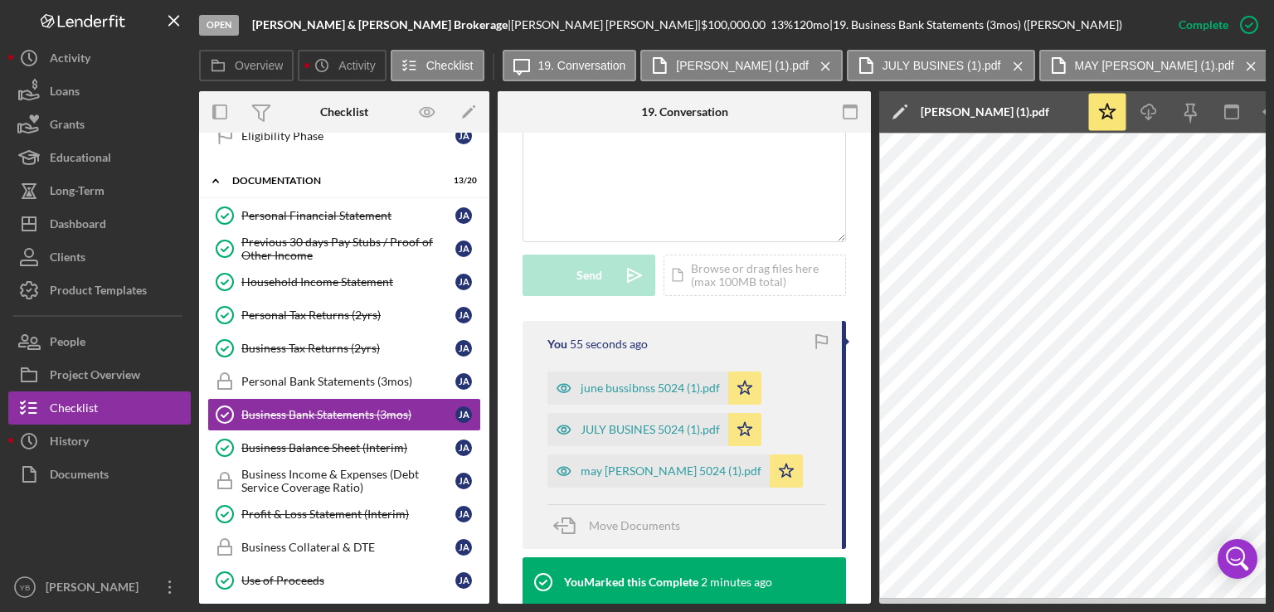
scroll to position [264, 0]
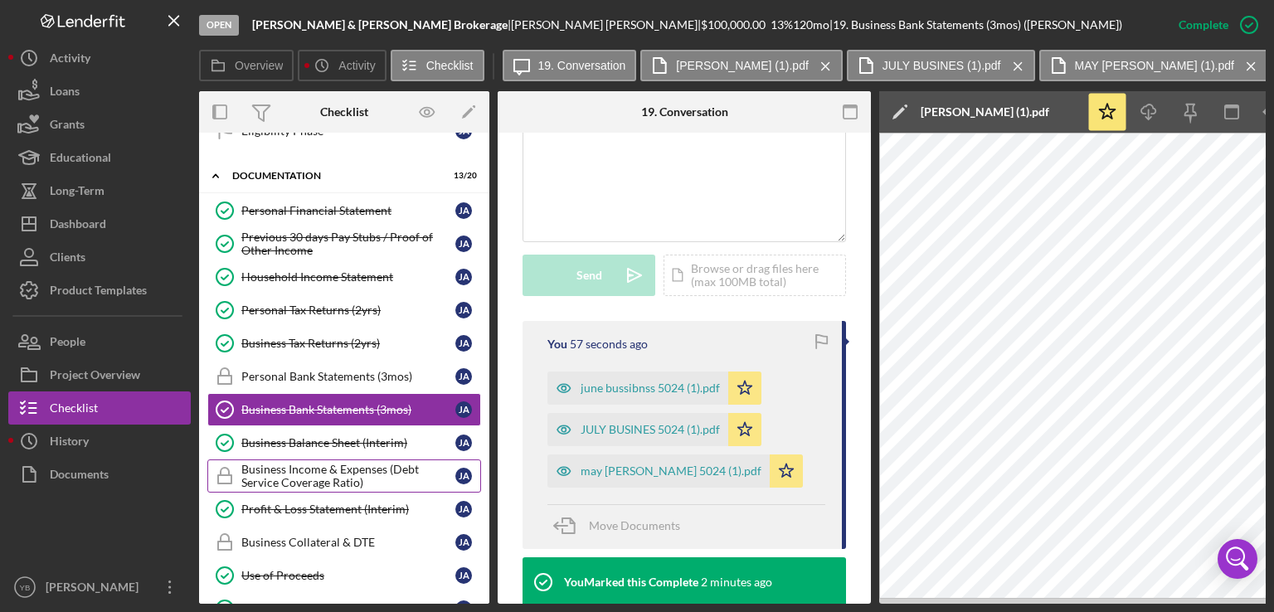
click at [331, 470] on div "Business Income & Expenses (Debt Service Coverage Ratio)" at bounding box center [348, 476] width 214 height 27
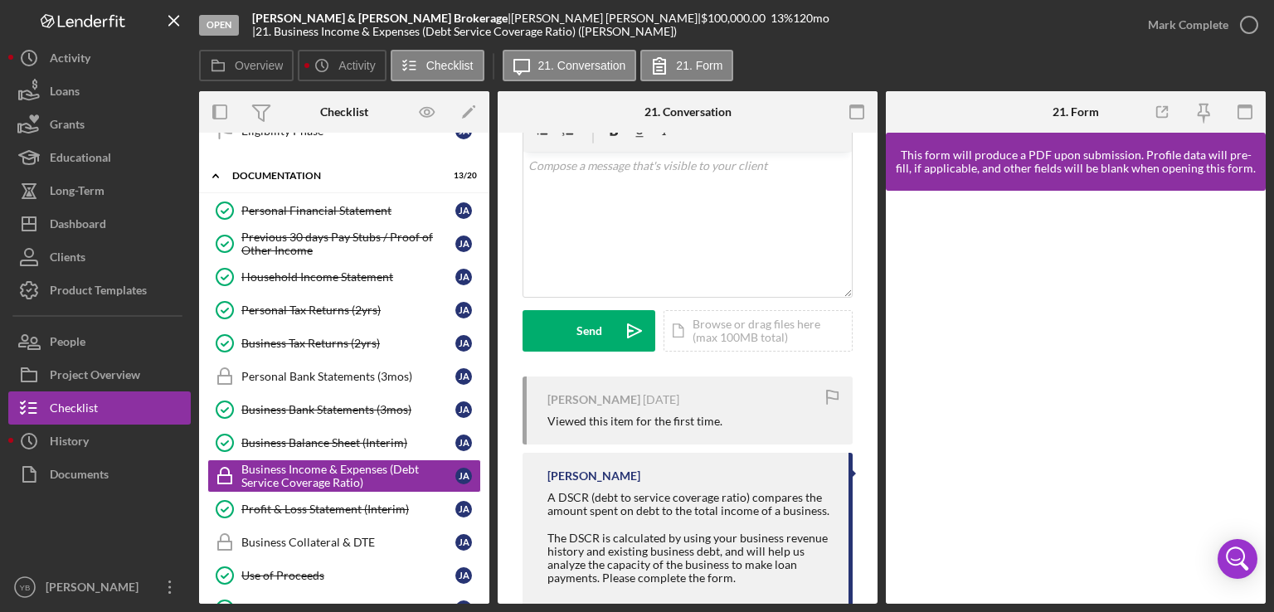
scroll to position [330, 0]
click at [718, 332] on div "Icon/Document Browse or drag files here (max 100MB total) Tap to choose files o…" at bounding box center [758, 332] width 189 height 41
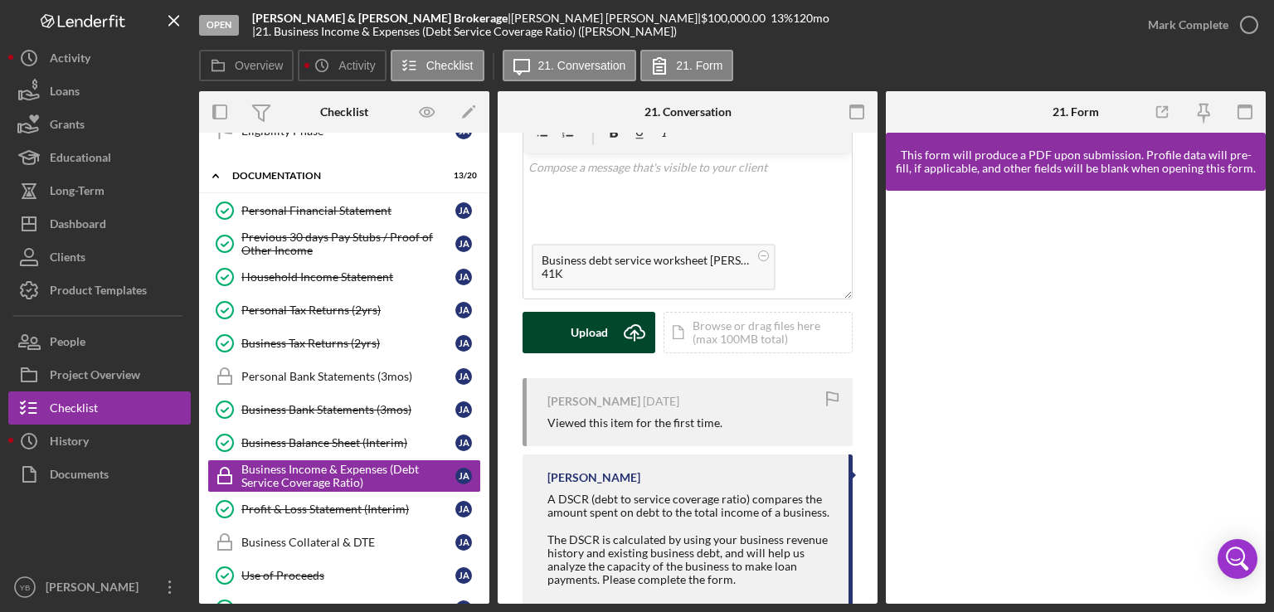
click at [596, 333] on div "Upload" at bounding box center [589, 332] width 37 height 41
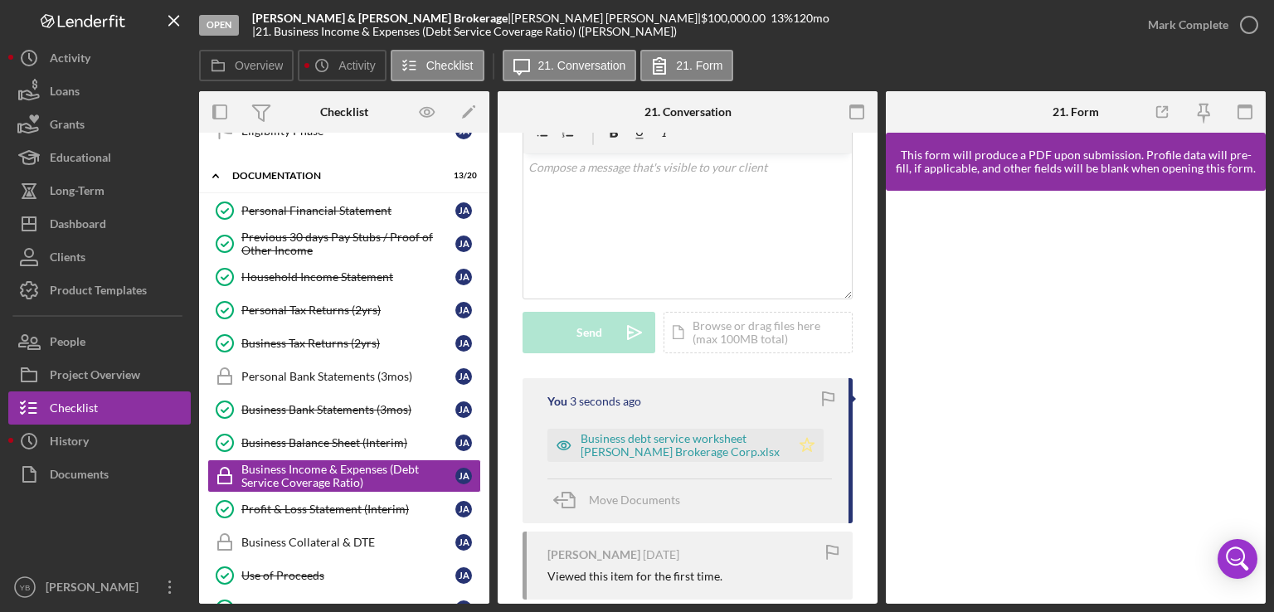
click at [801, 437] on icon "Icon/Star" at bounding box center [807, 445] width 33 height 33
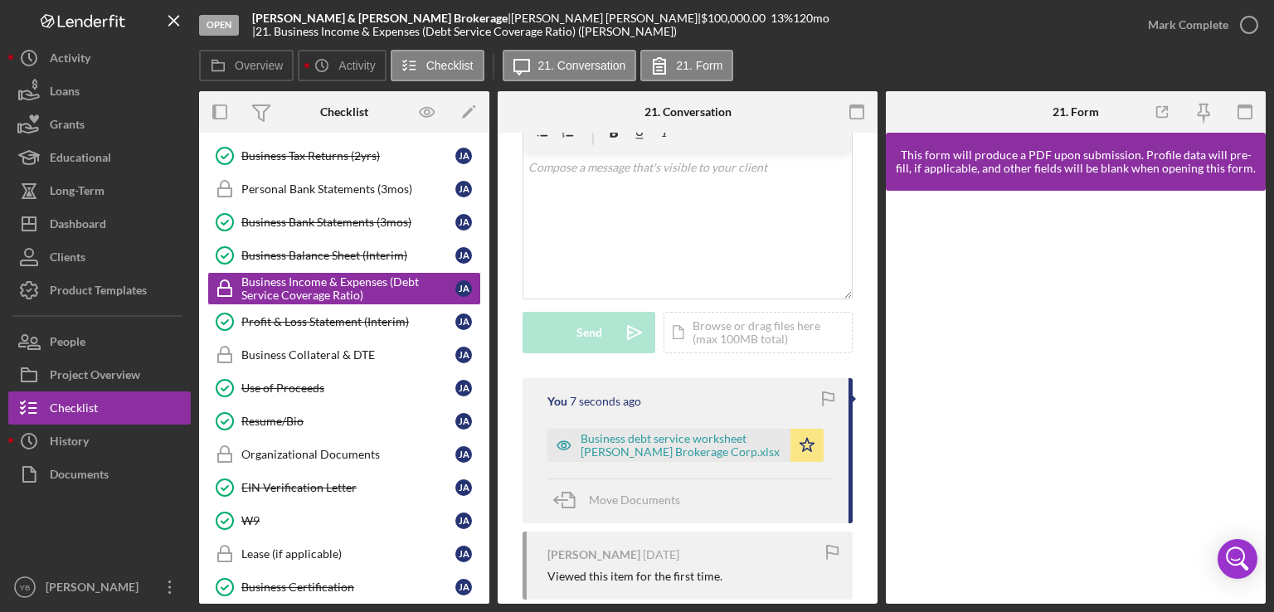
scroll to position [457, 0]
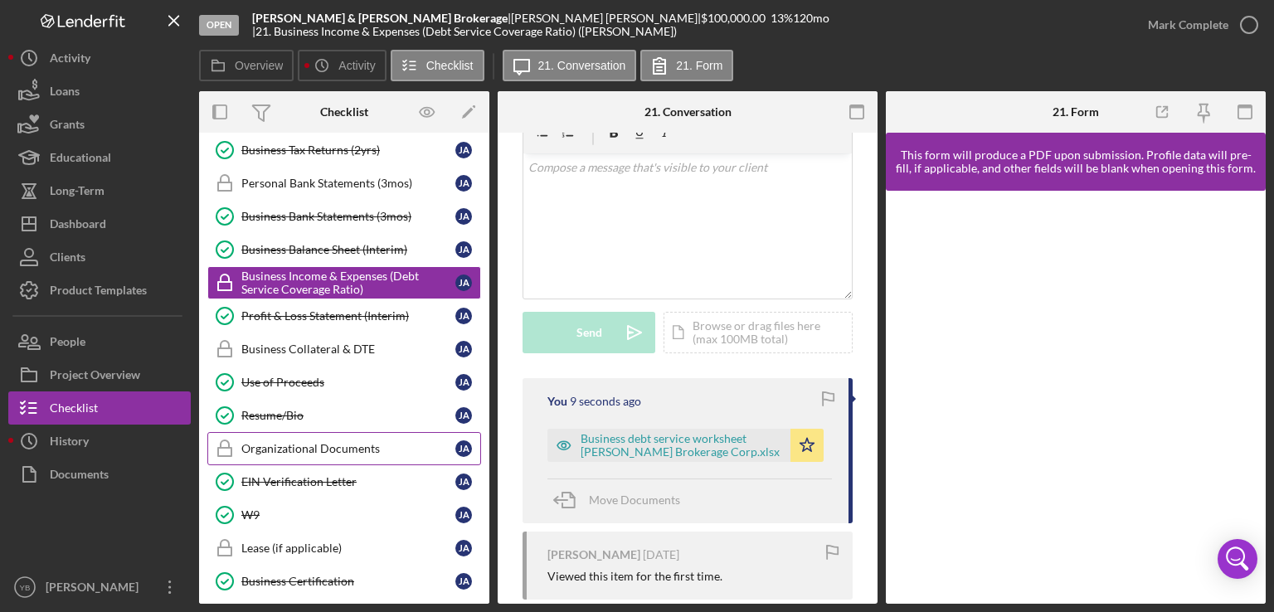
click at [353, 446] on div "Organizational Documents" at bounding box center [348, 448] width 214 height 13
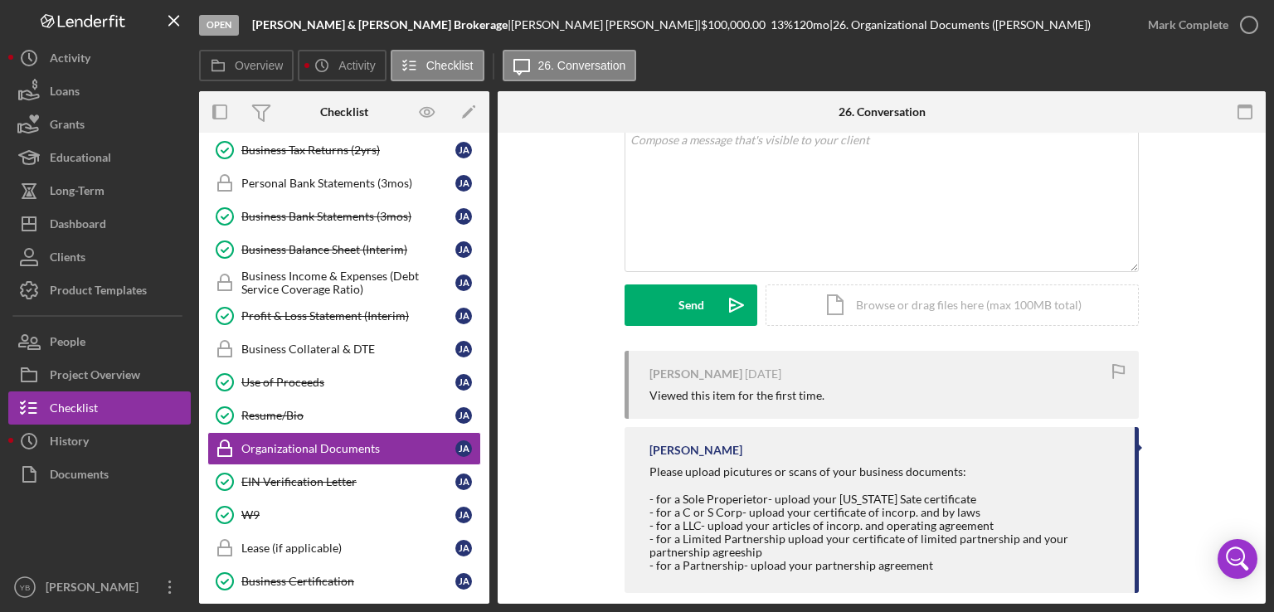
scroll to position [205, 0]
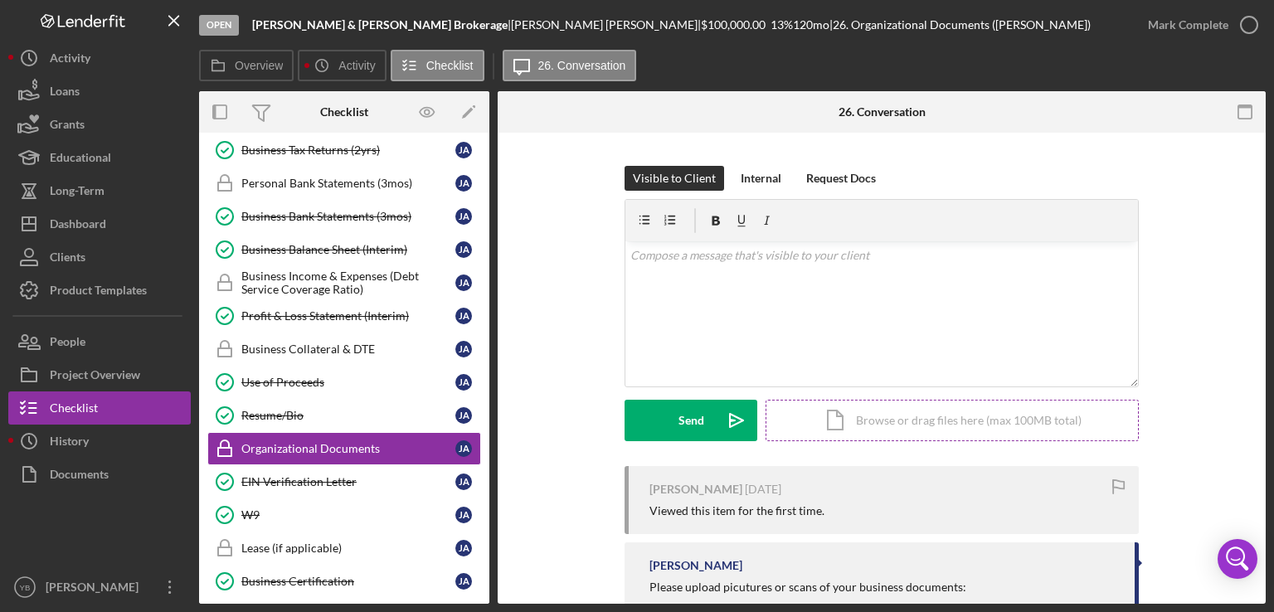
click at [919, 412] on div "Icon/Document Browse or drag files here (max 100MB total) Tap to choose files o…" at bounding box center [952, 420] width 373 height 41
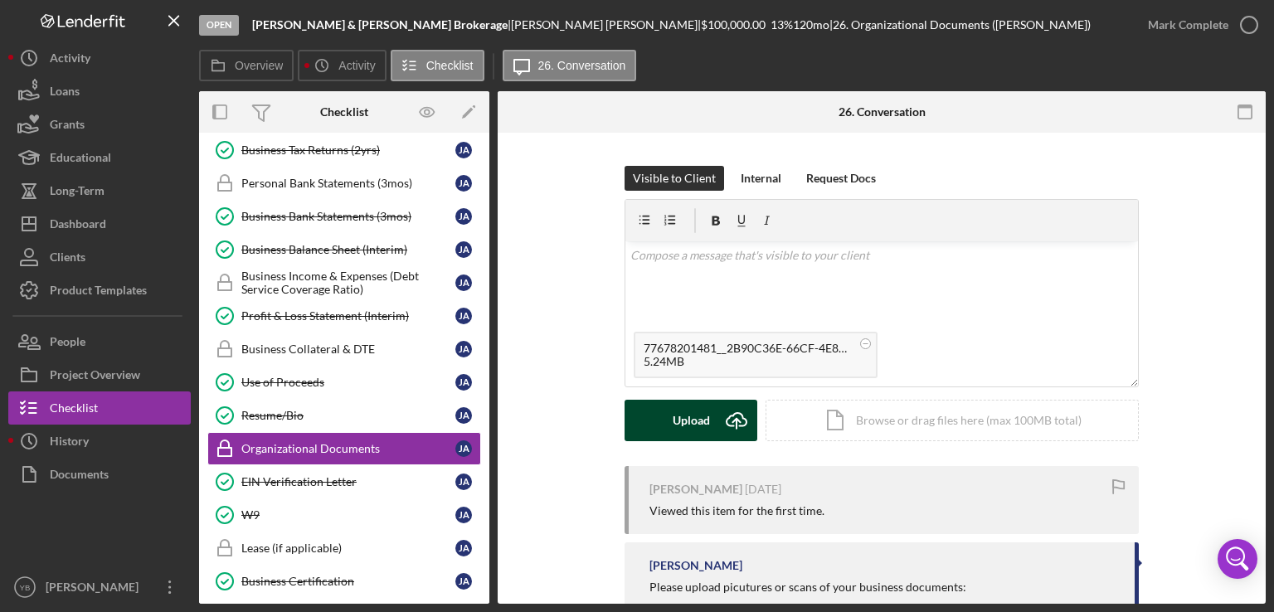
click at [667, 432] on button "Upload Icon/Upload" at bounding box center [691, 420] width 133 height 41
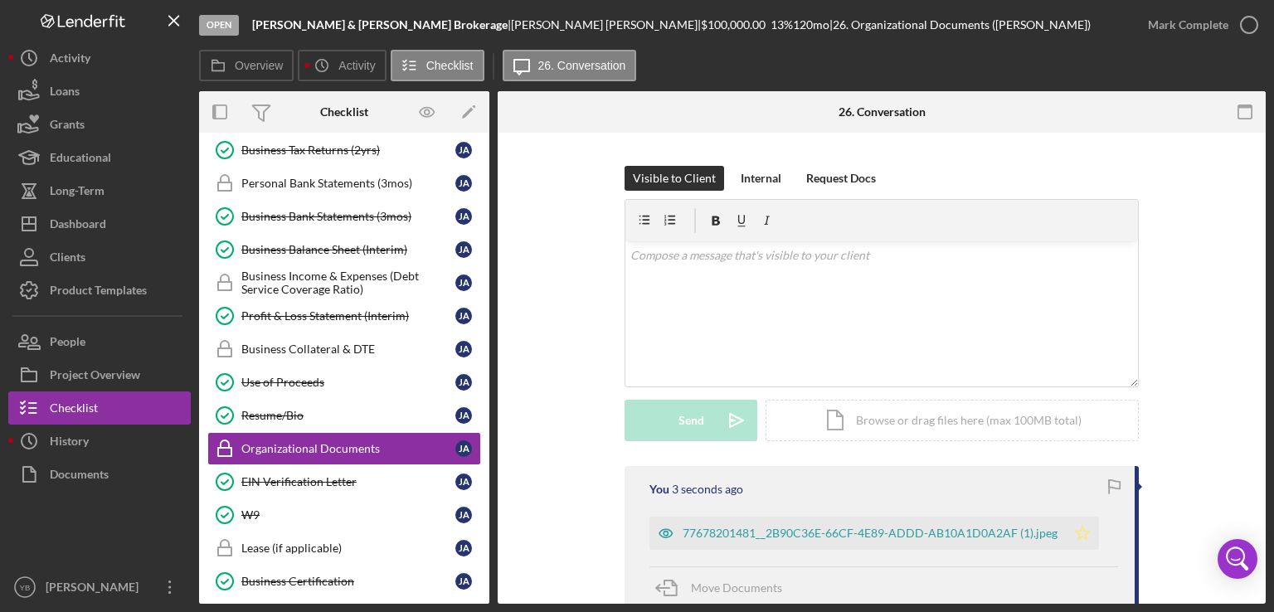
click at [1083, 534] on icon "Icon/Star" at bounding box center [1082, 533] width 33 height 33
click at [1153, 27] on div "Mark Complete" at bounding box center [1188, 24] width 80 height 33
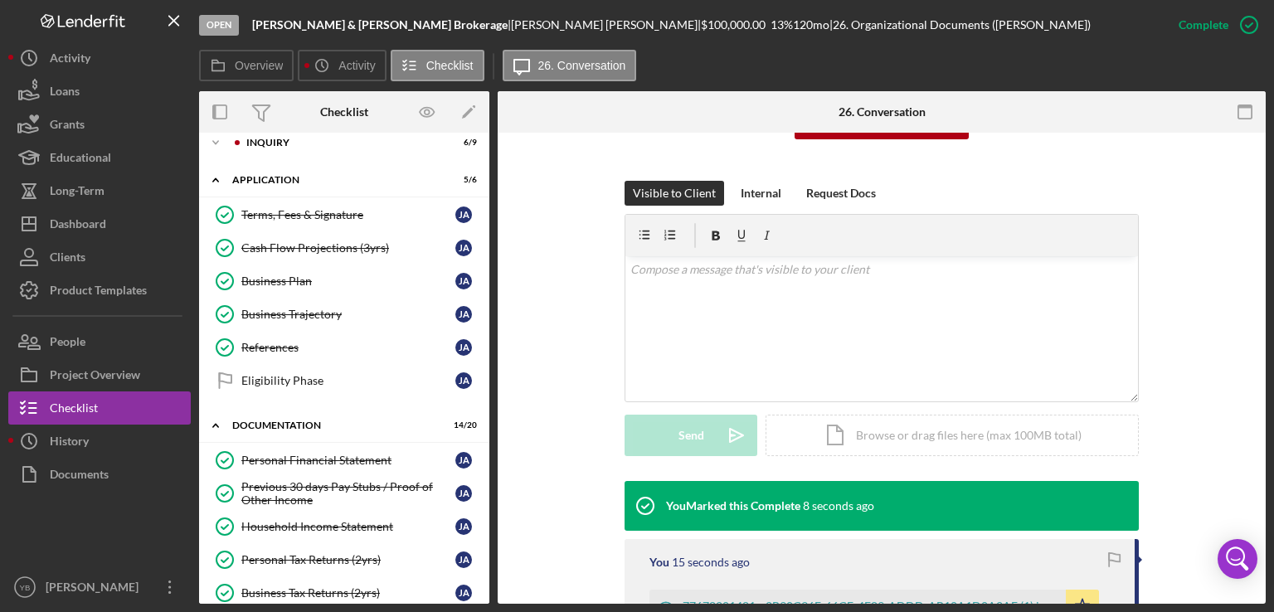
scroll to position [0, 0]
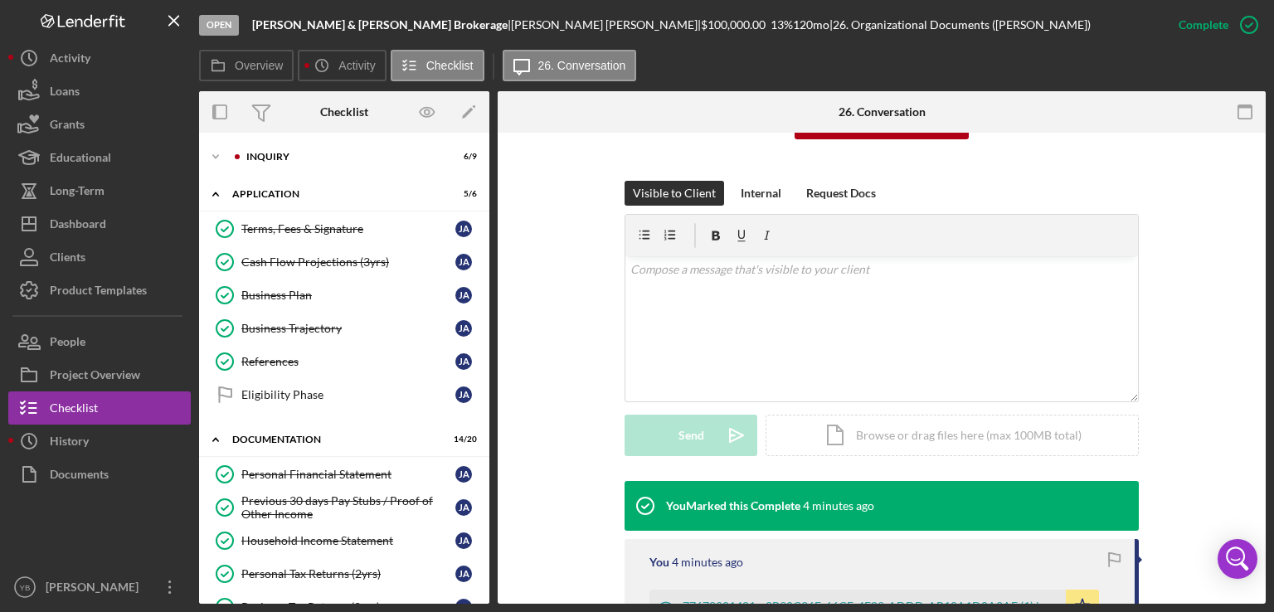
drag, startPoint x: 490, startPoint y: 324, endPoint x: 484, endPoint y: 303, distance: 22.3
click at [484, 303] on div "Overview Internal Workflow Stage Open Icon/Dropdown Arrow Archive (can unarchiv…" at bounding box center [732, 347] width 1067 height 513
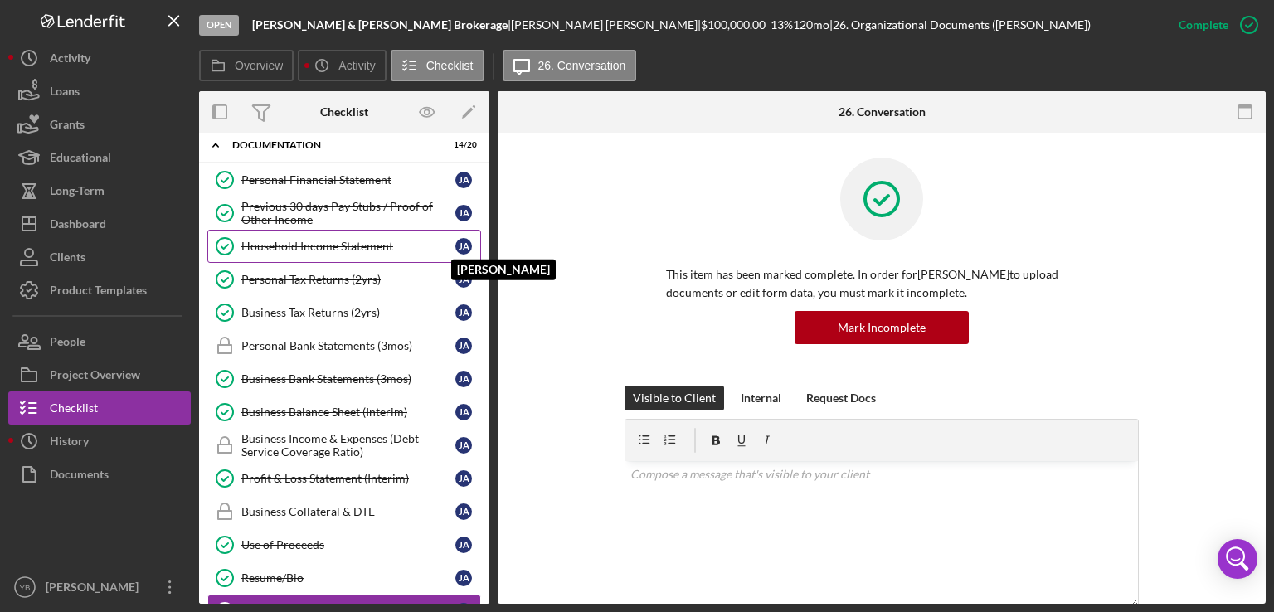
scroll to position [89, 0]
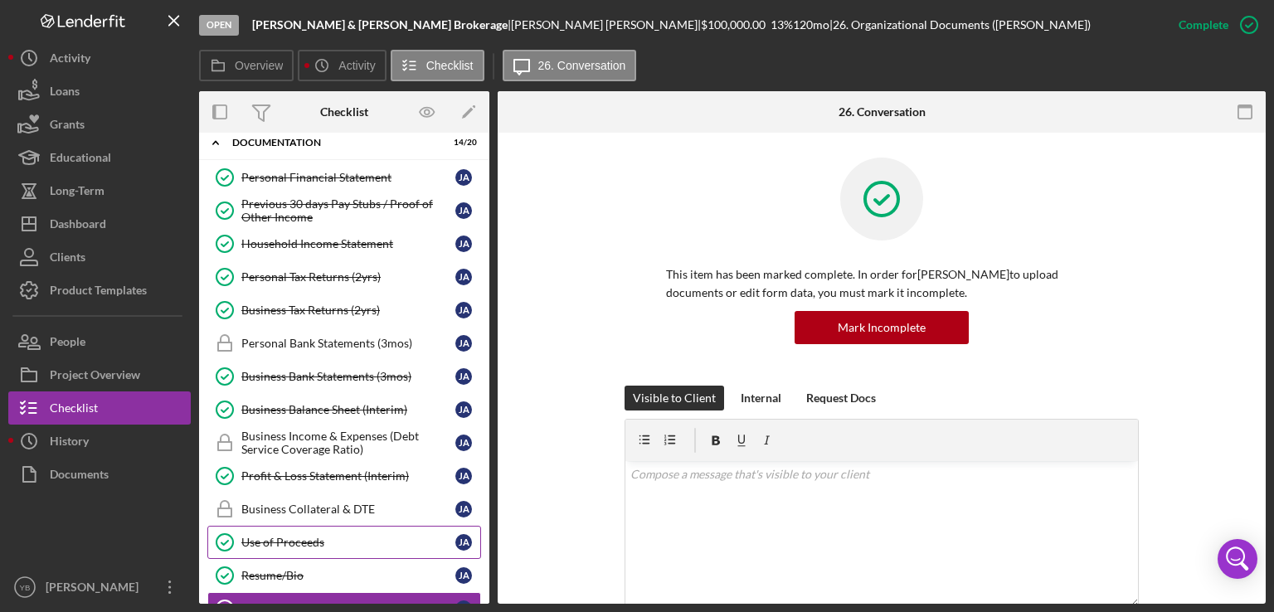
click at [284, 536] on div "Use of Proceeds" at bounding box center [348, 542] width 214 height 13
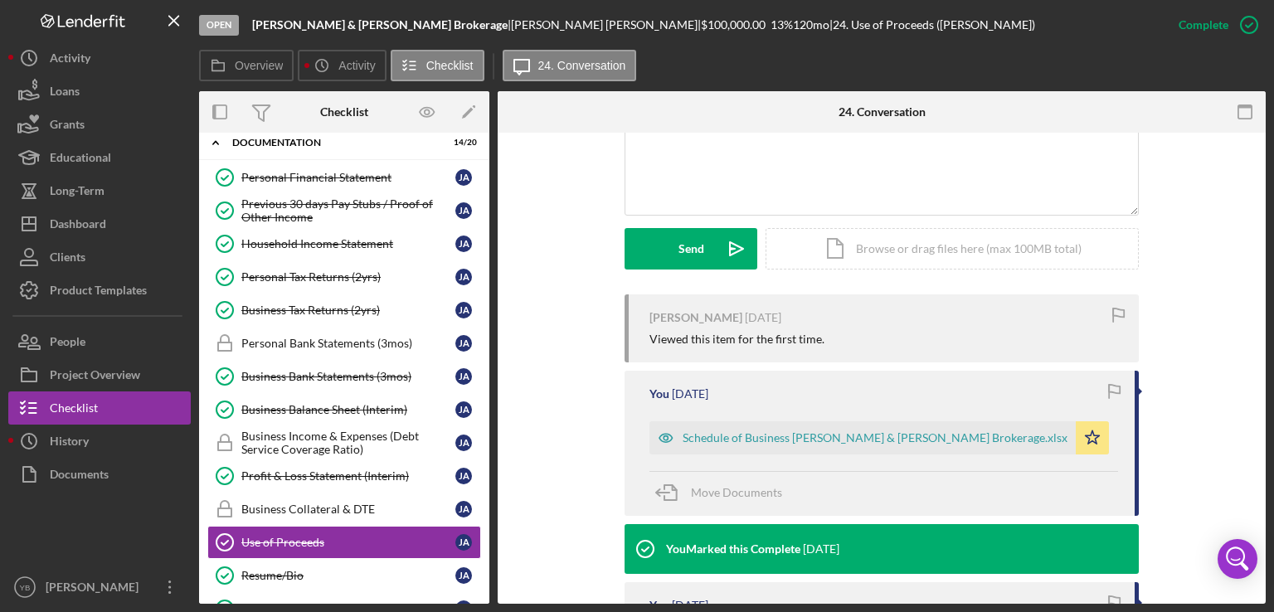
scroll to position [393, 0]
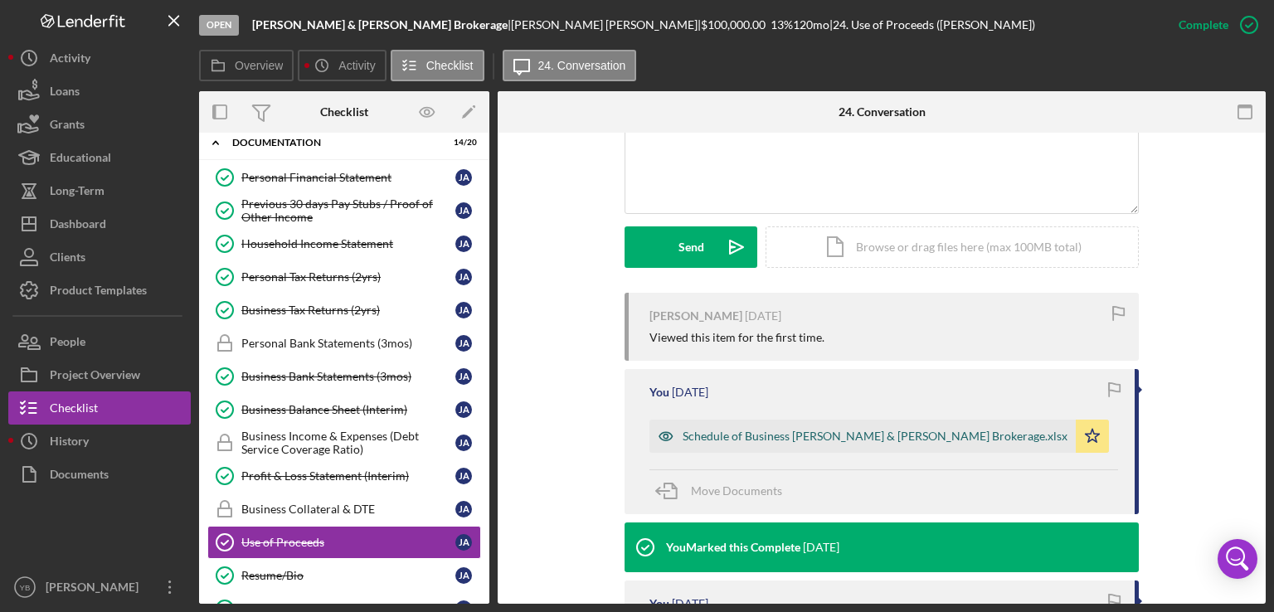
click at [865, 433] on div "Schedule of Business [PERSON_NAME] & [PERSON_NAME] Brokerage.xlsx" at bounding box center [875, 436] width 385 height 13
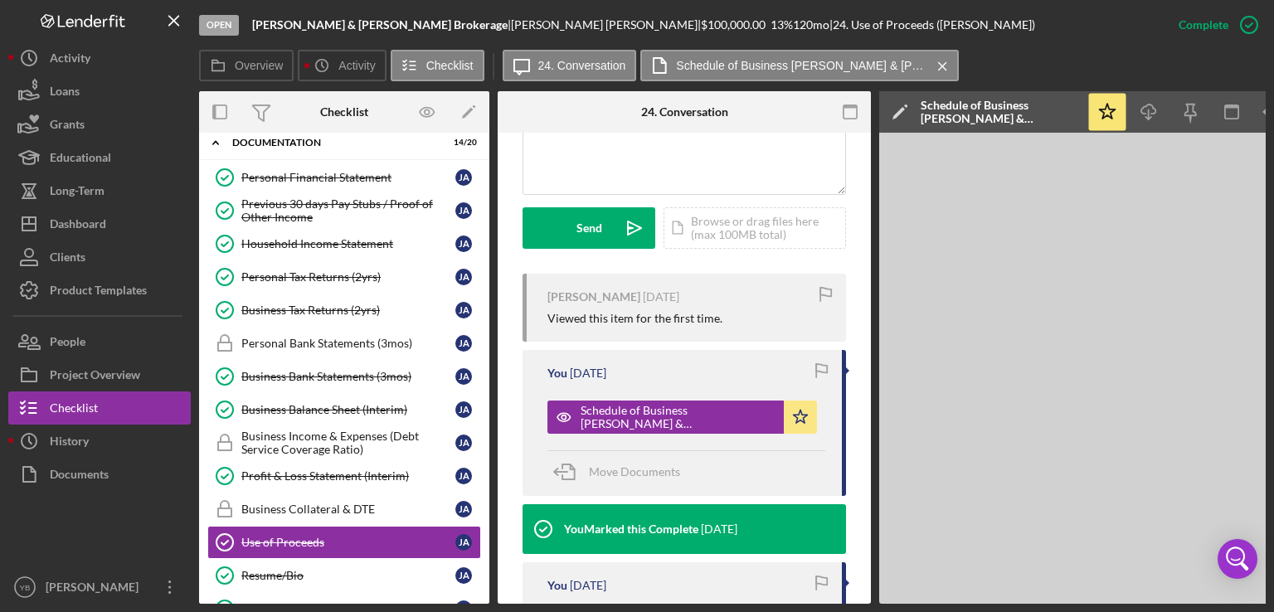
click at [872, 439] on div "Overview Internal Workflow Stage Open Icon/Dropdown Arrow Archive (can unarchiv…" at bounding box center [732, 347] width 1067 height 513
drag, startPoint x: 872, startPoint y: 439, endPoint x: 853, endPoint y: 505, distance: 69.1
click at [853, 505] on div "Overview Internal Workflow Stage Open Icon/Dropdown Arrow Archive (can unarchiv…" at bounding box center [732, 347] width 1067 height 513
click at [853, 505] on div "This item has been marked complete. In order for [PERSON_NAME] to upload docume…" at bounding box center [684, 368] width 373 height 1333
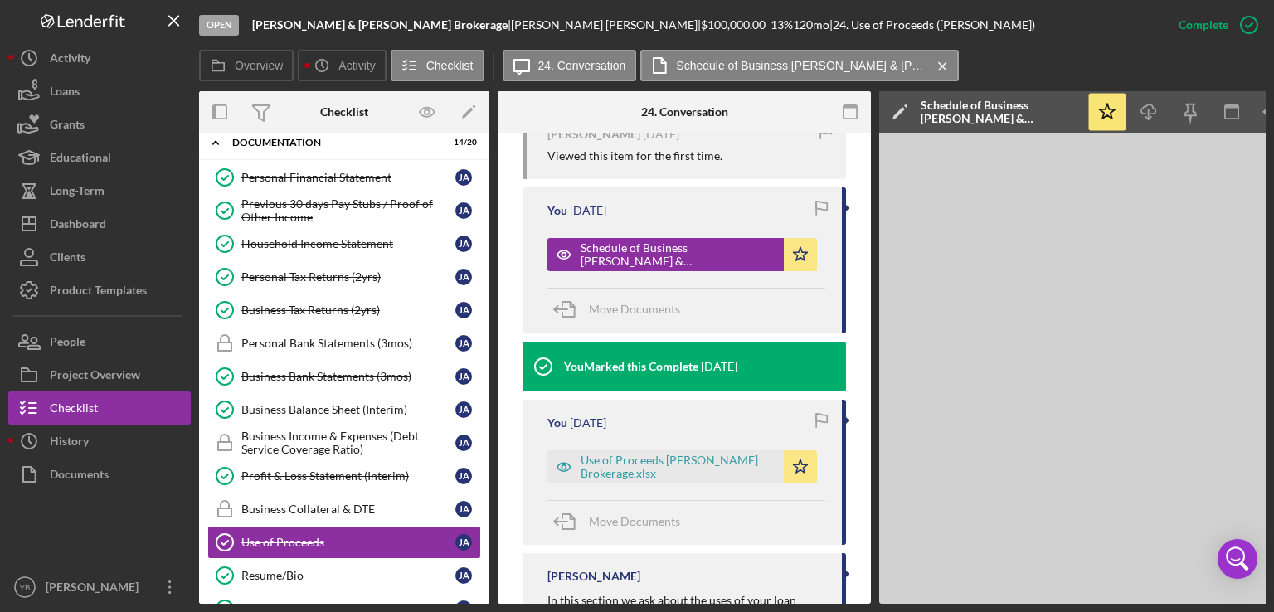
scroll to position [630, 0]
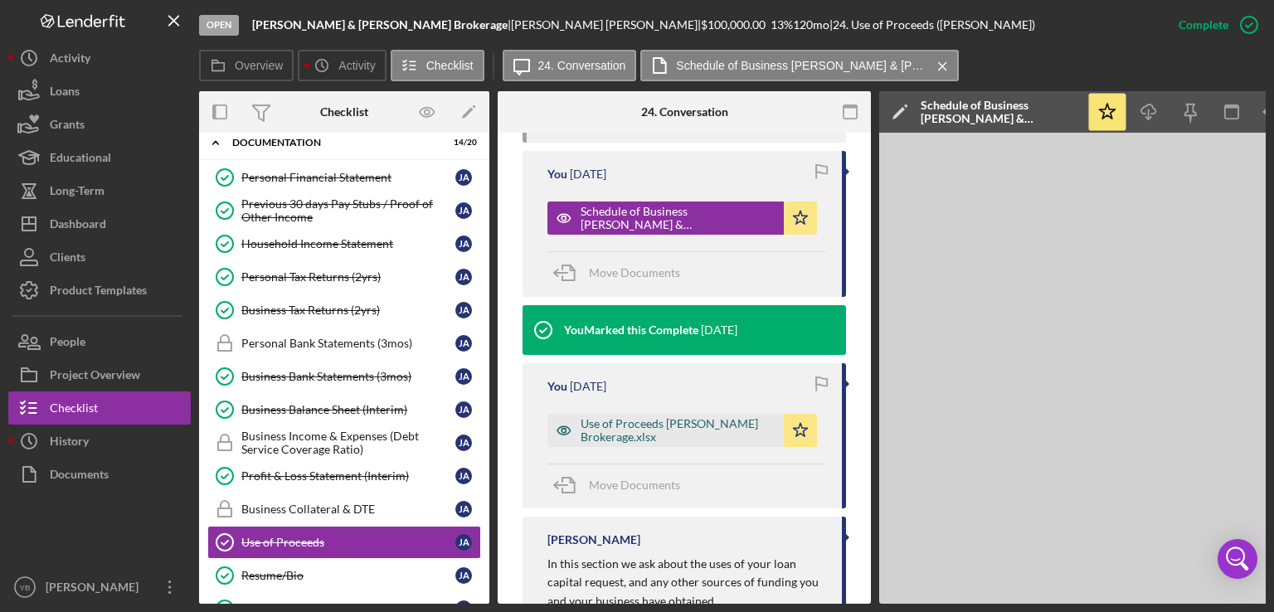
click at [677, 444] on div "Use of Proceeds [PERSON_NAME] Brokerage.xlsx" at bounding box center [678, 430] width 195 height 27
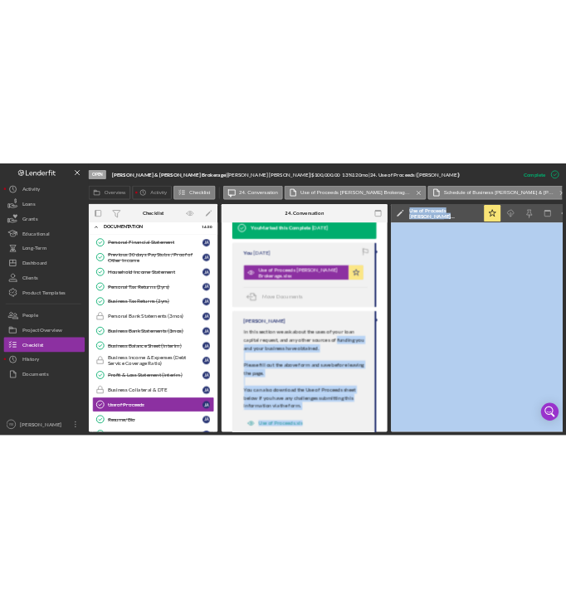
scroll to position [884, 0]
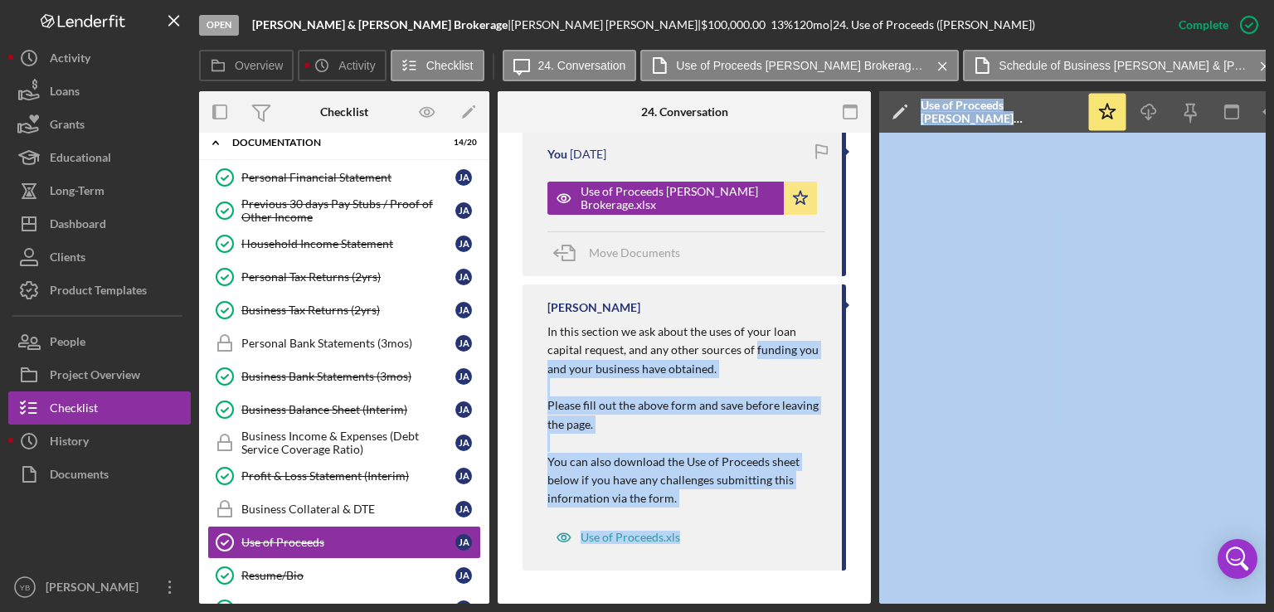
drag, startPoint x: 754, startPoint y: 598, endPoint x: 880, endPoint y: 596, distance: 126.1
click at [2, 463] on div "Open [PERSON_NAME] & [PERSON_NAME] | [PERSON_NAME] | $100,000.00 13 % 120 mo | …" at bounding box center [637, 306] width 1274 height 612
click at [798, 197] on icon "Icon/Star" at bounding box center [800, 198] width 33 height 33
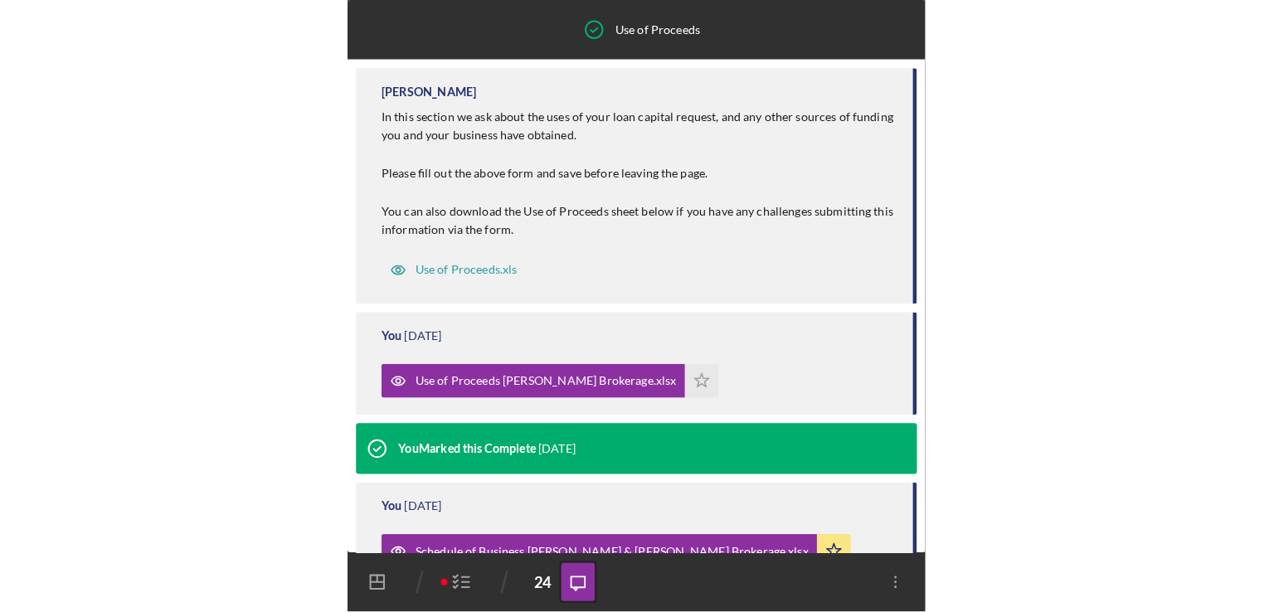
scroll to position [338, 0]
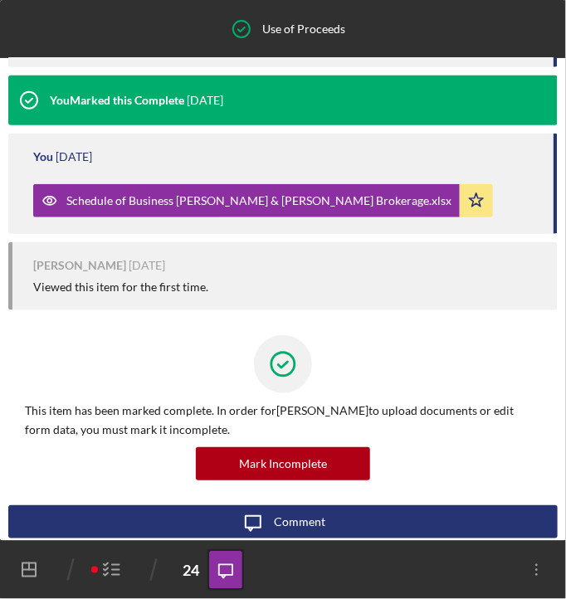
click at [38, 478] on div "Mark Incomplete" at bounding box center [283, 463] width 516 height 33
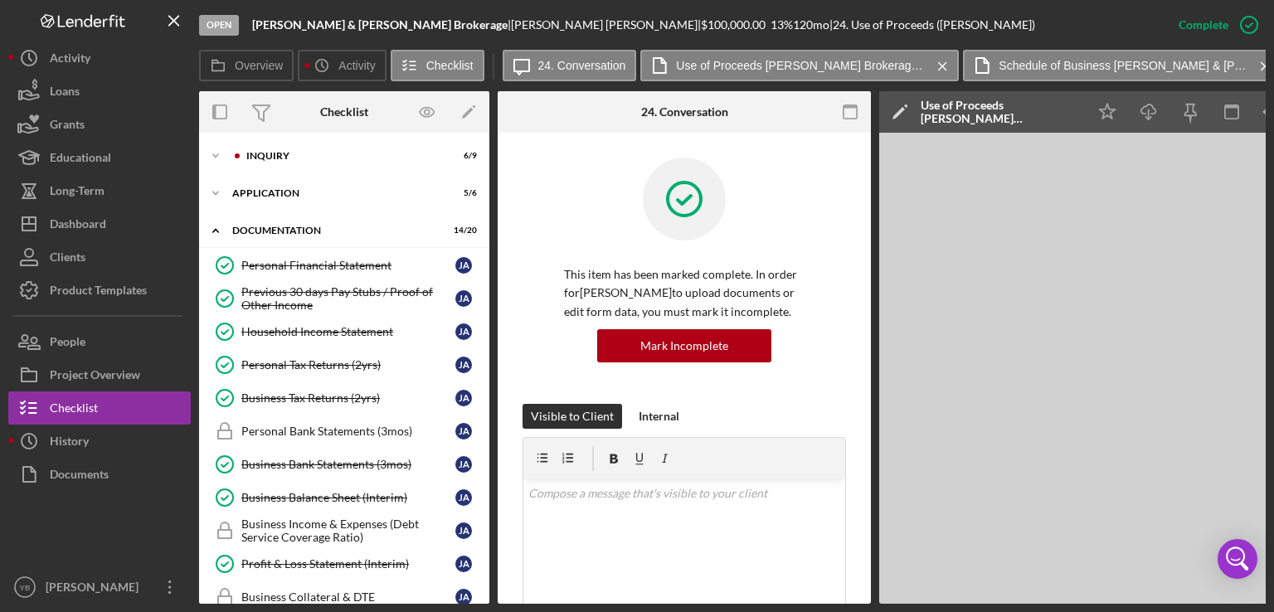
scroll to position [0, 0]
click at [286, 194] on div "Application" at bounding box center [350, 194] width 236 height 10
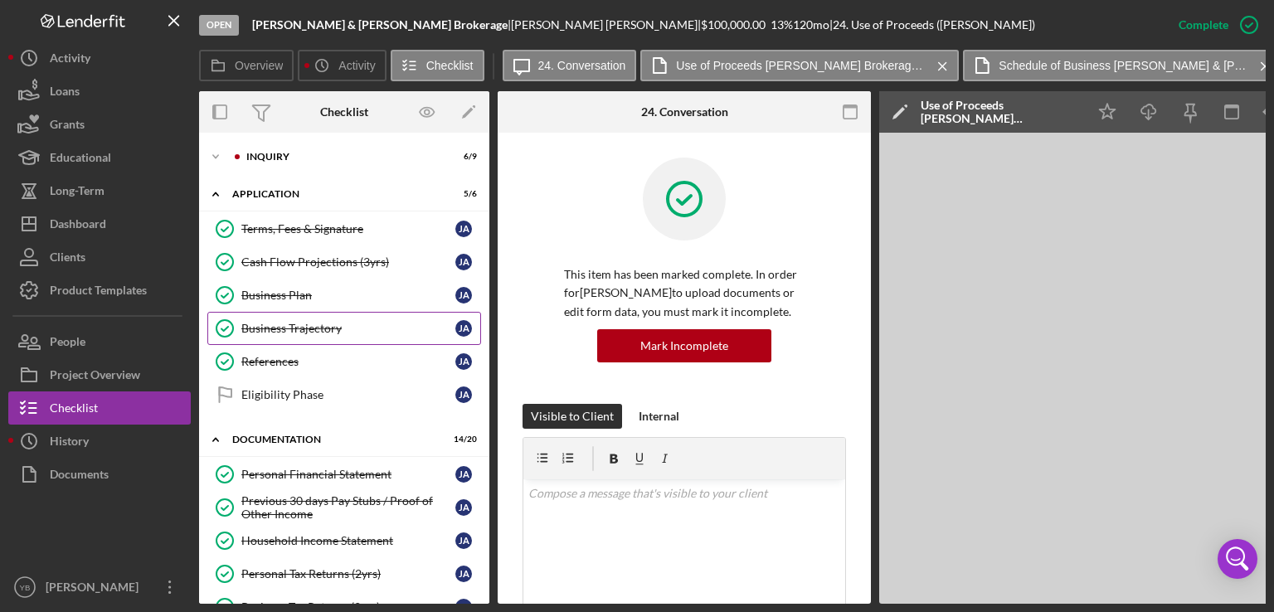
click at [299, 323] on div "Business Trajectory" at bounding box center [348, 328] width 214 height 13
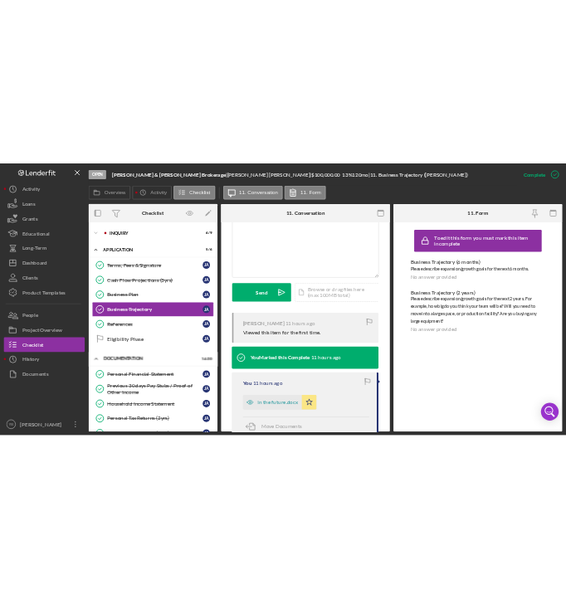
scroll to position [369, 0]
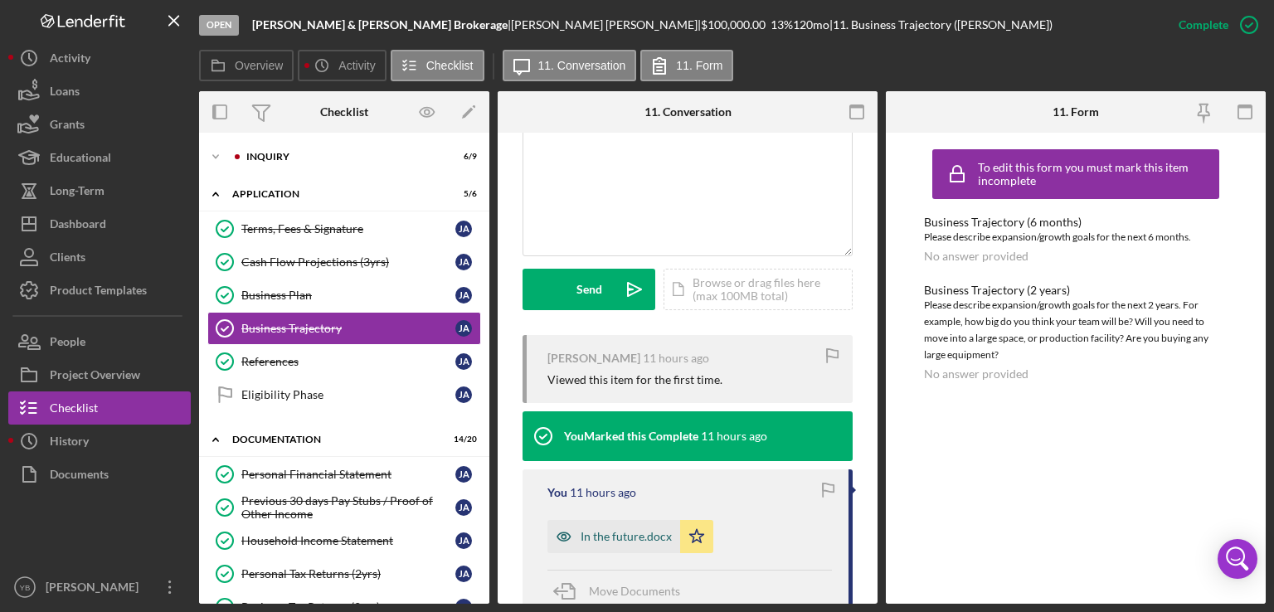
click at [638, 543] on div "In the future.docx" at bounding box center [626, 536] width 91 height 13
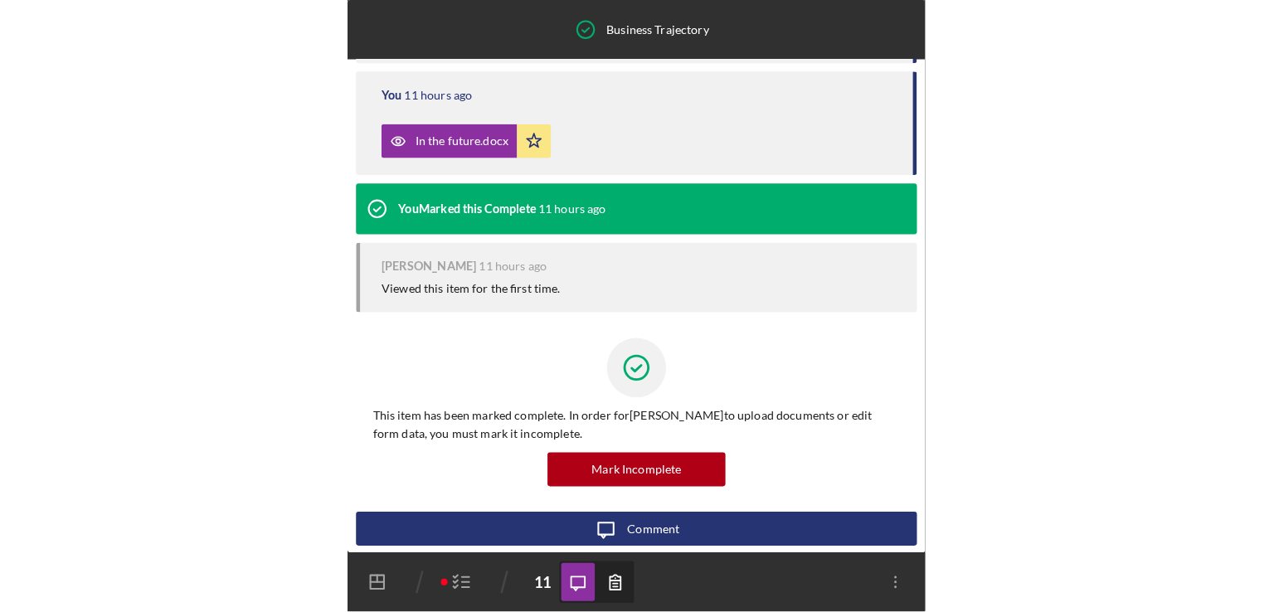
scroll to position [0, 0]
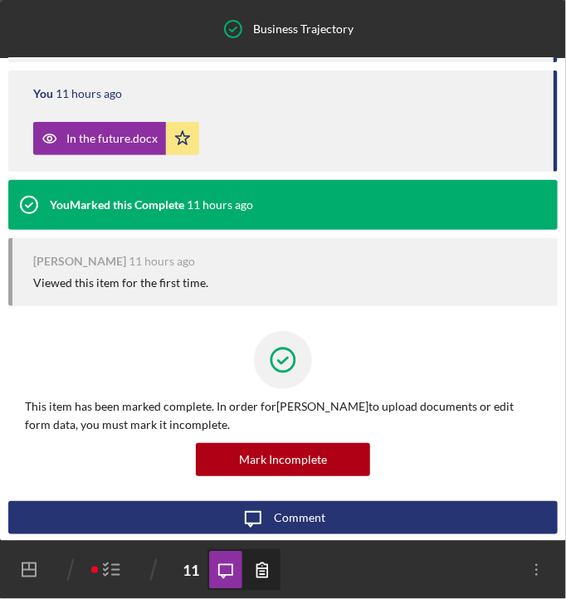
click at [409, 109] on div "You 11 hours ago In the future.docx Icon/Star Move Documents" at bounding box center [282, 121] width 549 height 100
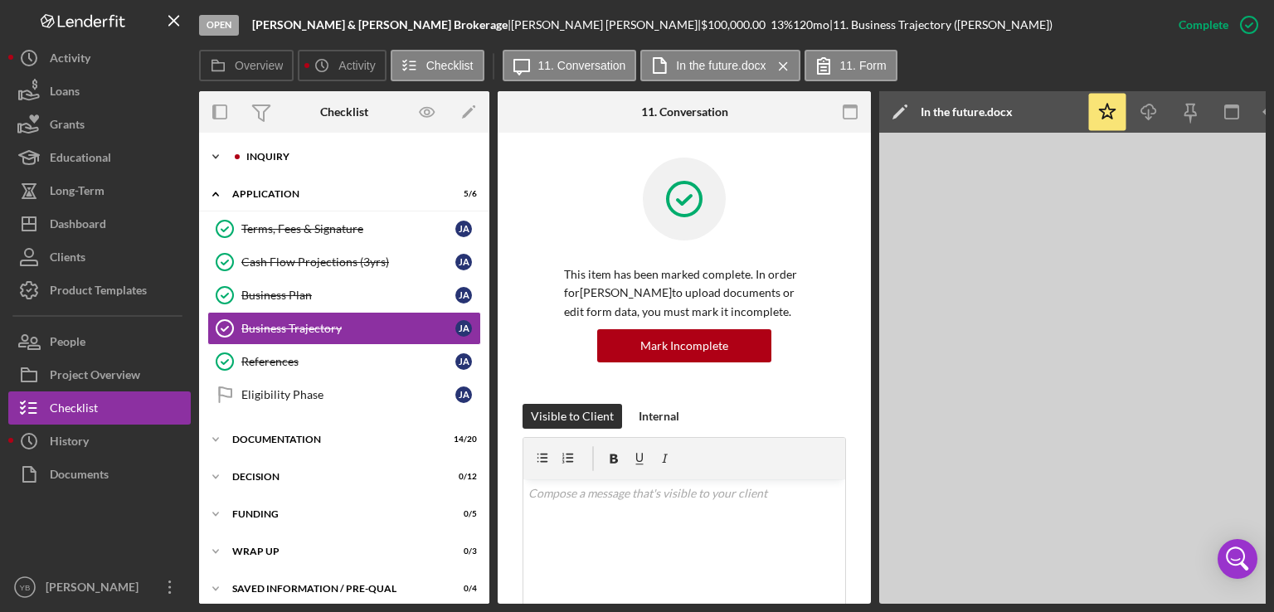
click at [260, 170] on div "Icon/Expander Inquiry 6 / 9" at bounding box center [344, 156] width 290 height 33
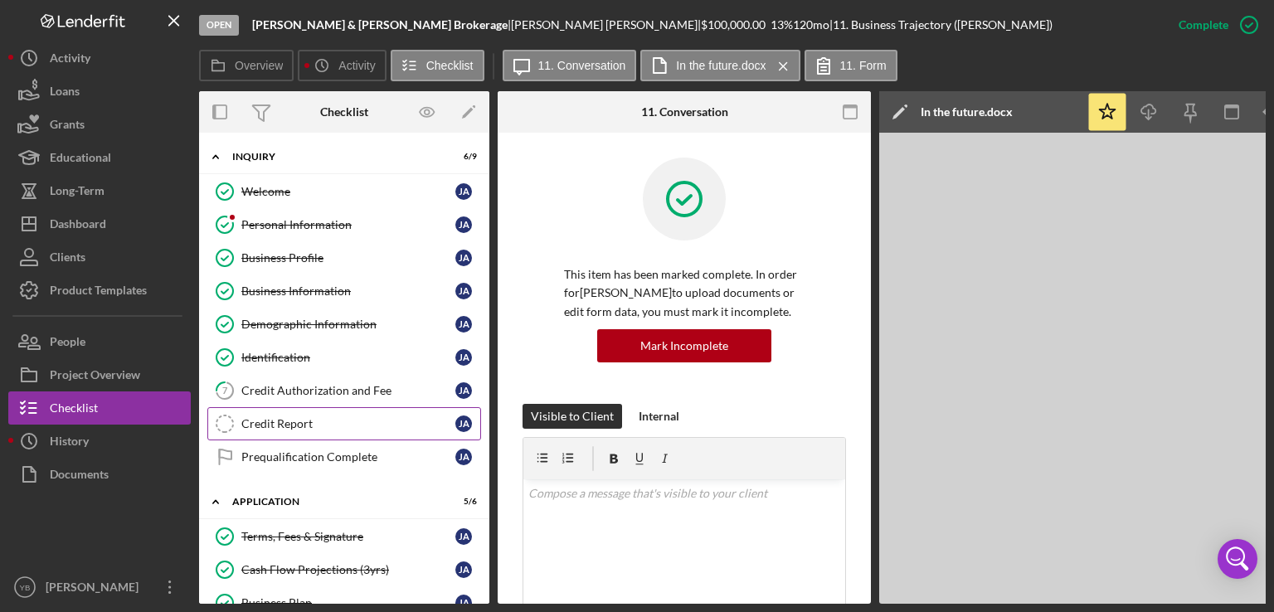
click at [300, 417] on div "Credit Report" at bounding box center [348, 423] width 214 height 13
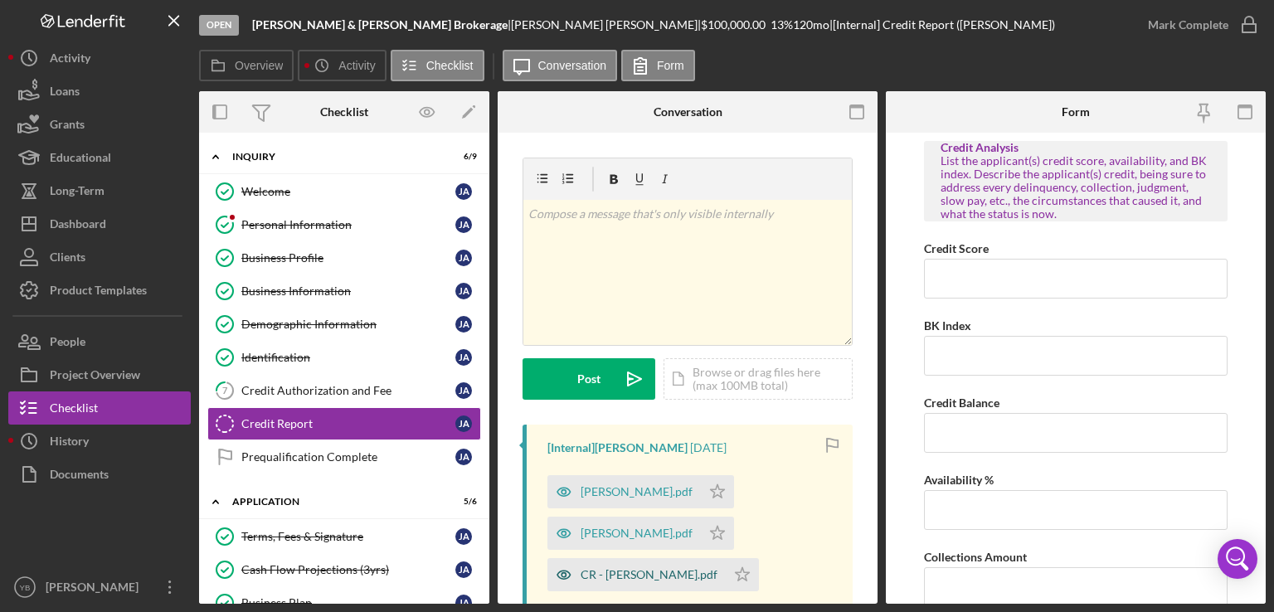
click at [657, 578] on div "CR - [PERSON_NAME].pdf" at bounding box center [649, 574] width 137 height 13
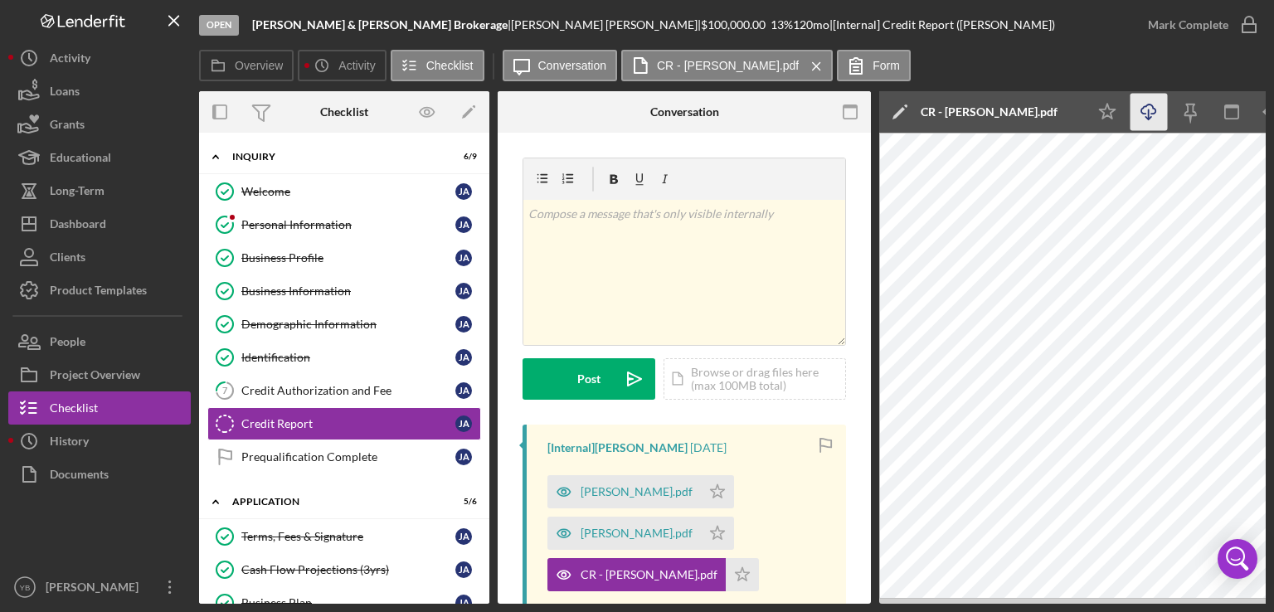
click at [1151, 116] on icon "Icon/Download" at bounding box center [1149, 112] width 37 height 37
